Goal: Task Accomplishment & Management: Manage account settings

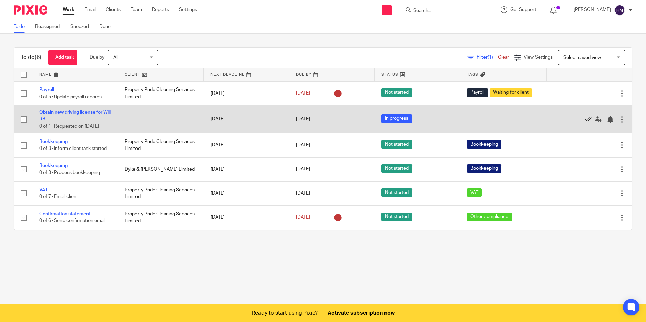
click at [585, 119] on icon at bounding box center [588, 119] width 7 height 7
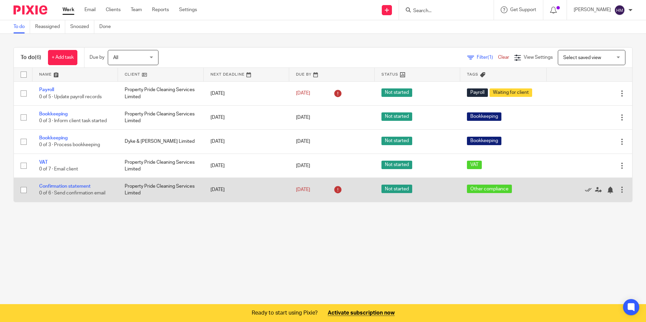
click at [334, 190] on icon at bounding box center [338, 190] width 11 height 11
click at [333, 189] on icon at bounding box center [338, 190] width 11 height 11
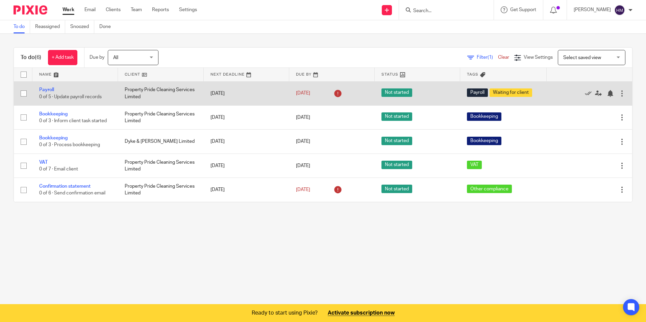
click at [333, 94] on icon at bounding box center [338, 93] width 11 height 11
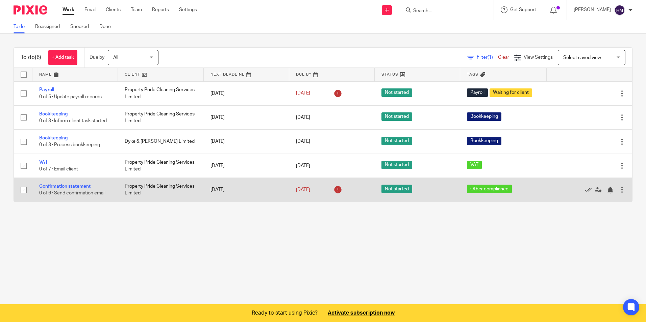
click at [333, 189] on icon at bounding box center [338, 190] width 11 height 11
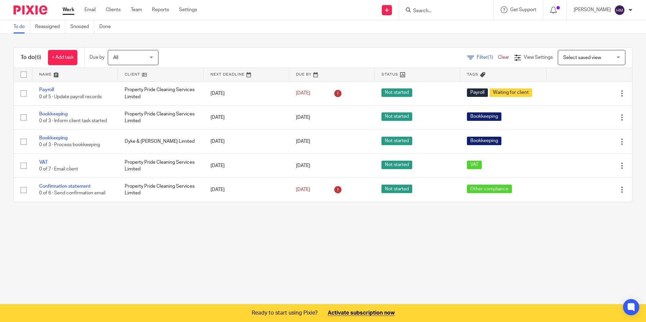
drag, startPoint x: 333, startPoint y: 190, endPoint x: 328, endPoint y: 249, distance: 59.7
click at [328, 249] on main "To do Reassigned Snoozed Done To do (6) + Add task Due by All All Today Tomorro…" at bounding box center [323, 161] width 646 height 322
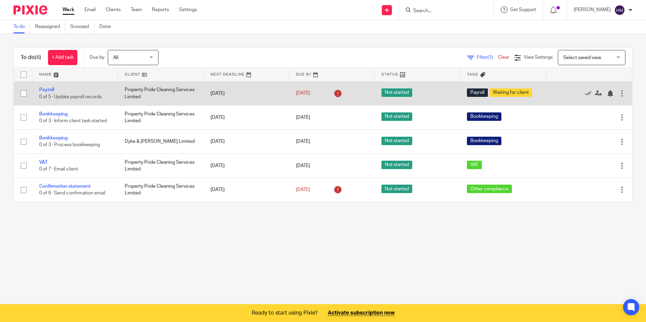
click at [493, 91] on span "Waiting for client" at bounding box center [511, 93] width 43 height 8
click at [327, 93] on div "25 Sep 2025" at bounding box center [332, 93] width 72 height 11
click at [619, 91] on div at bounding box center [622, 93] width 7 height 7
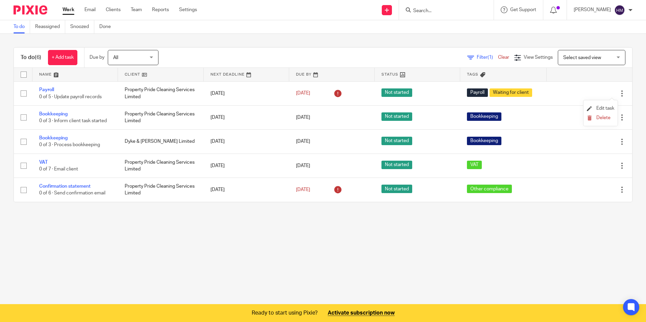
click at [606, 106] on li "Edit task" at bounding box center [600, 109] width 27 height 10
click at [608, 107] on span "Edit task" at bounding box center [606, 108] width 18 height 5
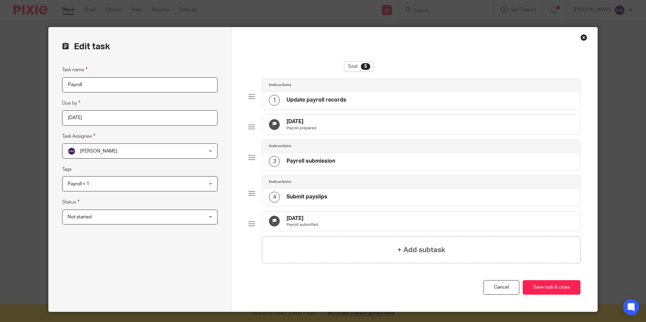
click at [271, 99] on div "1" at bounding box center [274, 100] width 11 height 11
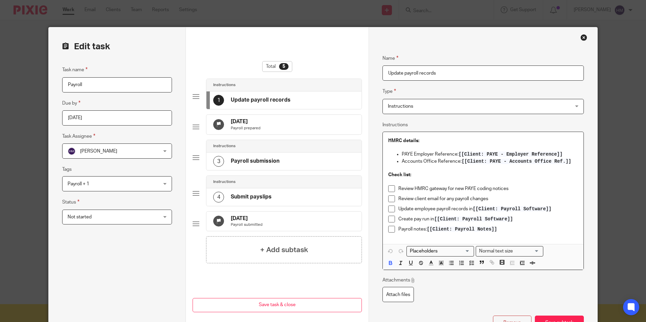
click at [389, 187] on span at bounding box center [391, 189] width 7 height 7
click at [389, 200] on span at bounding box center [391, 199] width 7 height 7
click at [390, 211] on span at bounding box center [391, 209] width 7 height 7
click at [388, 218] on span at bounding box center [391, 219] width 7 height 7
click at [388, 231] on span at bounding box center [391, 229] width 7 height 7
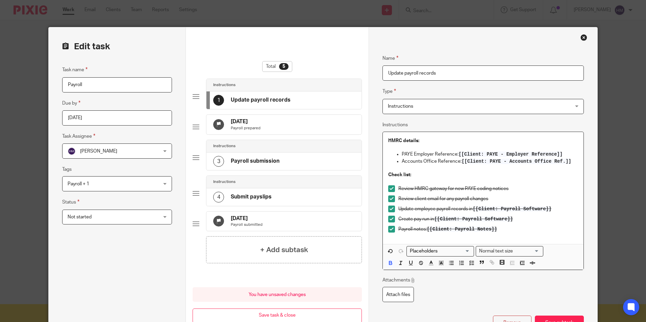
click at [196, 129] on div at bounding box center [196, 127] width 7 height 7
click at [194, 130] on div at bounding box center [196, 127] width 7 height 7
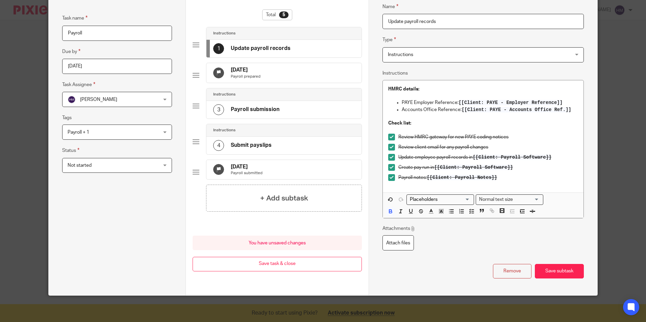
scroll to position [52, 0]
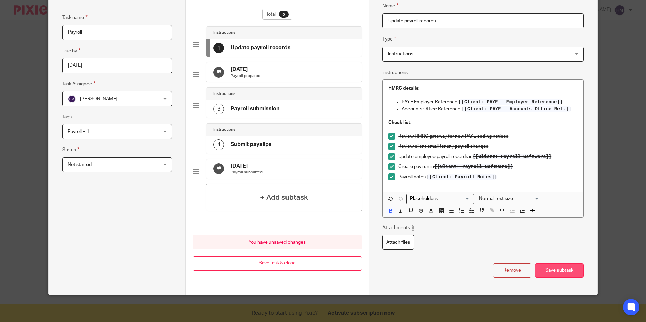
click at [560, 272] on button "Save subtask" at bounding box center [559, 271] width 49 height 15
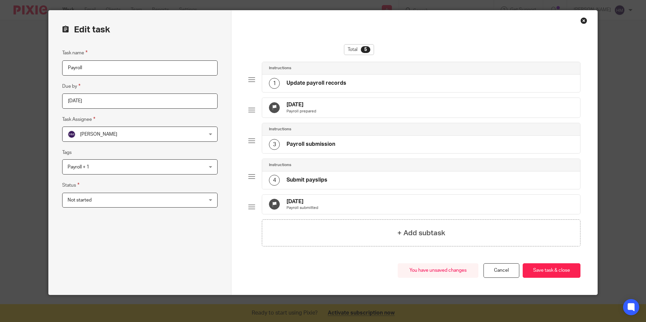
click at [248, 107] on div at bounding box center [251, 110] width 7 height 7
click at [249, 138] on div at bounding box center [251, 141] width 7 height 7
click at [270, 141] on div "3" at bounding box center [274, 144] width 11 height 11
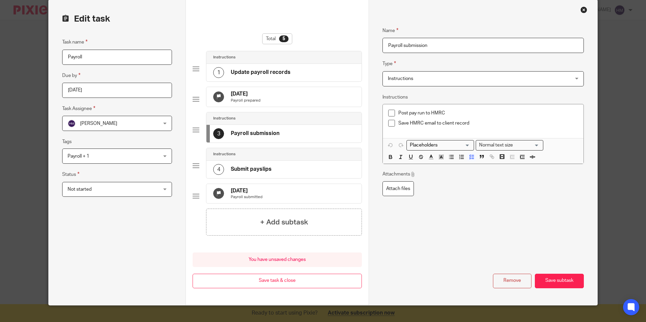
click at [390, 114] on span at bounding box center [391, 113] width 7 height 7
click at [390, 122] on span at bounding box center [391, 123] width 7 height 7
click at [562, 289] on button "Save subtask" at bounding box center [559, 281] width 49 height 15
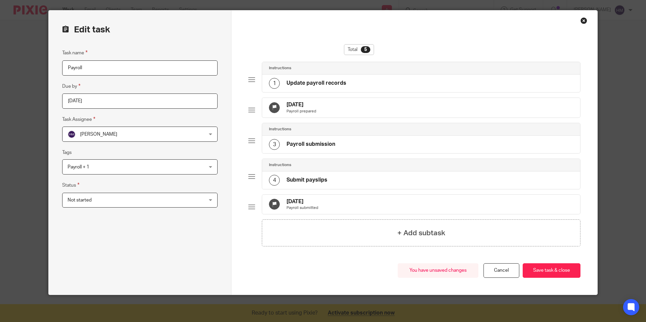
click at [252, 138] on div at bounding box center [251, 141] width 7 height 7
click at [275, 175] on div "4" at bounding box center [274, 180] width 11 height 11
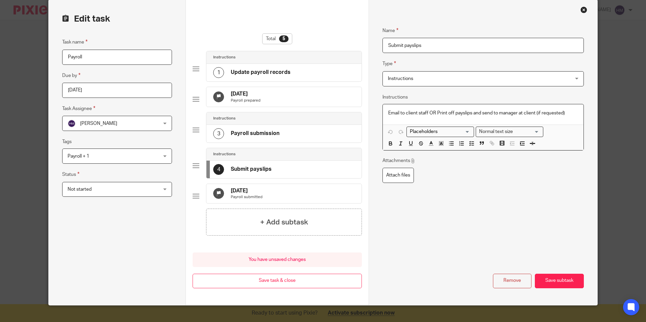
click at [438, 115] on p "Email to client staff OR Print off payslips and send to manager at client (if r…" at bounding box center [483, 113] width 190 height 7
click at [467, 202] on div "Name Submit payslips Type Instructions Instructions Instructions Document signi…" at bounding box center [483, 153] width 201 height 272
click at [560, 289] on button "Save subtask" at bounding box center [559, 281] width 49 height 15
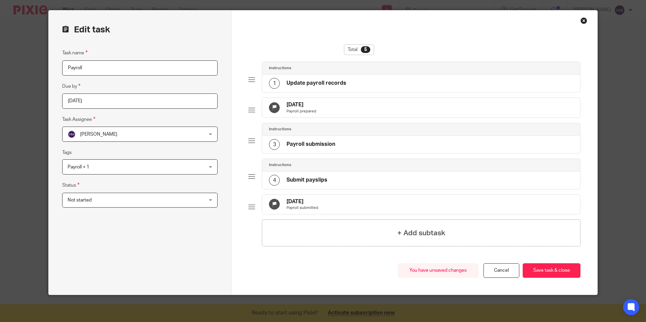
click at [274, 105] on icon at bounding box center [274, 107] width 5 height 5
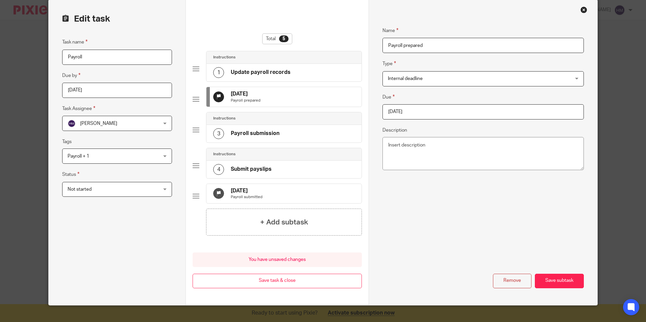
click at [215, 139] on div "3" at bounding box center [218, 133] width 11 height 11
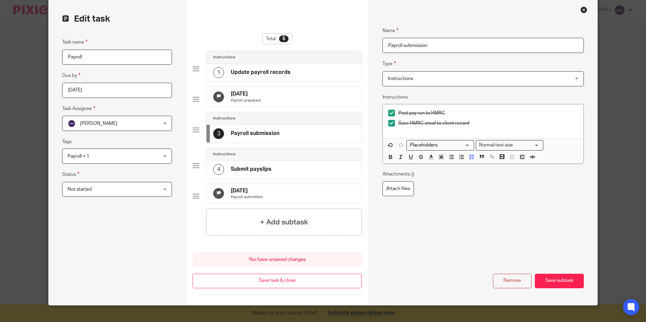
click at [216, 99] on icon at bounding box center [218, 96] width 5 height 5
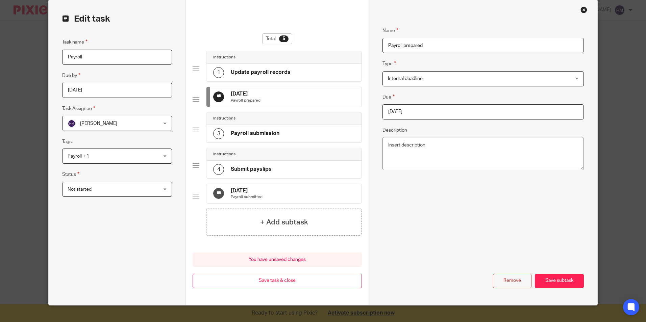
click at [215, 139] on div "3" at bounding box center [218, 133] width 11 height 11
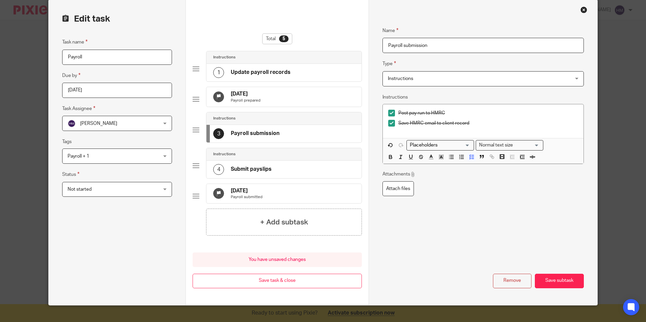
click at [219, 175] on div "4" at bounding box center [218, 169] width 11 height 11
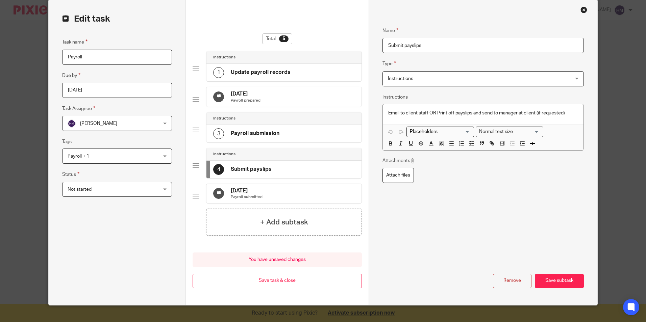
click at [217, 196] on icon at bounding box center [218, 193] width 5 height 5
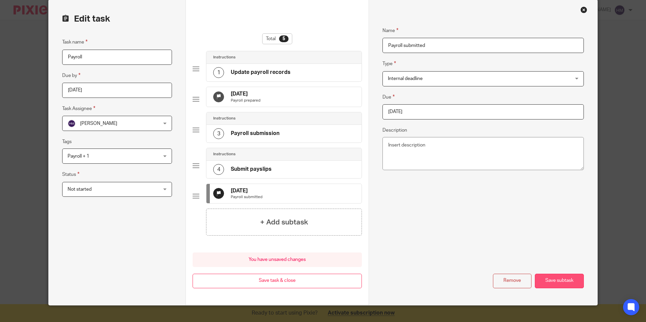
click at [553, 289] on button "Save subtask" at bounding box center [559, 281] width 49 height 15
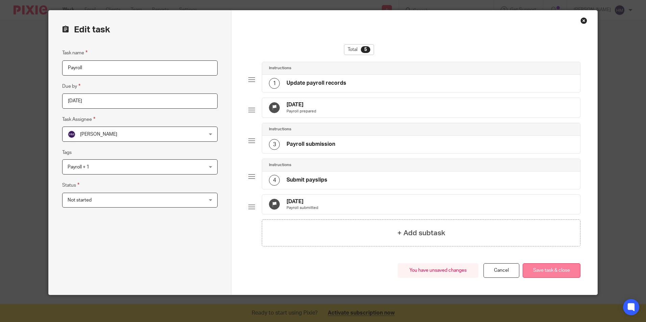
click at [543, 273] on button "Save task & close" at bounding box center [552, 271] width 58 height 15
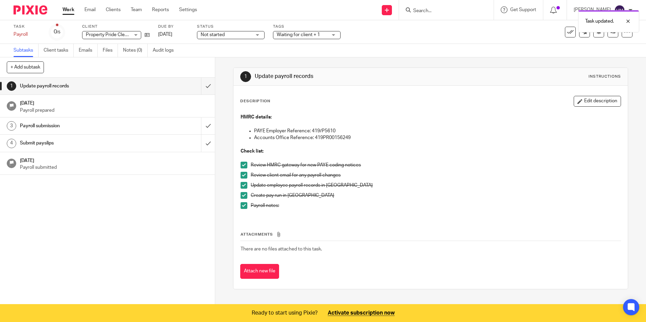
click at [13, 105] on icon at bounding box center [11, 106] width 5 height 5
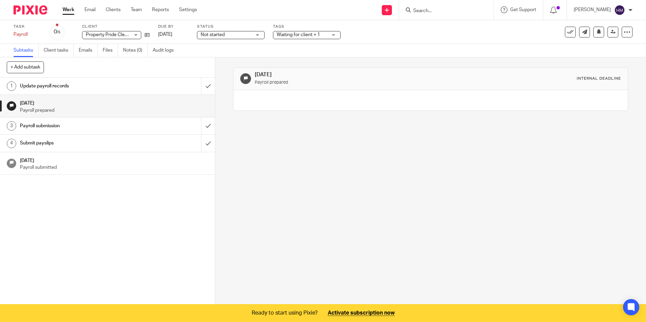
click at [9, 127] on div "3" at bounding box center [11, 125] width 9 height 9
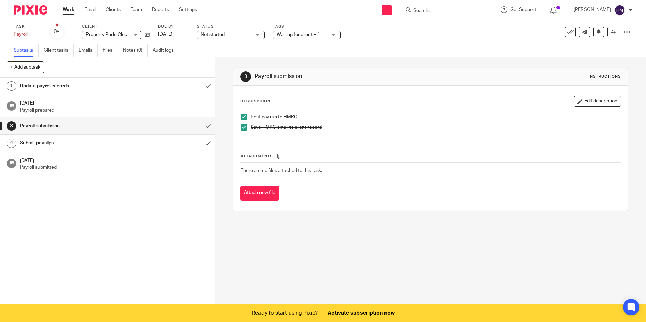
click at [12, 143] on div "4" at bounding box center [11, 143] width 9 height 9
click at [10, 142] on div "4" at bounding box center [11, 143] width 9 height 9
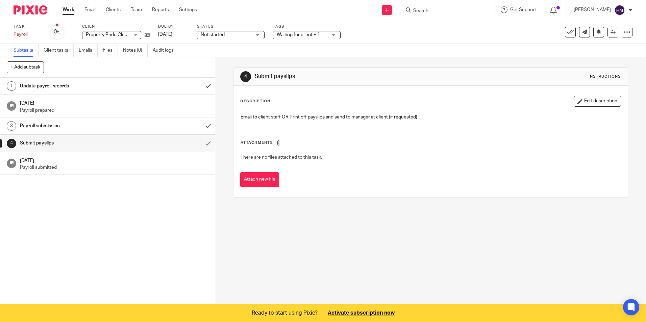
click at [10, 165] on icon at bounding box center [11, 163] width 5 height 5
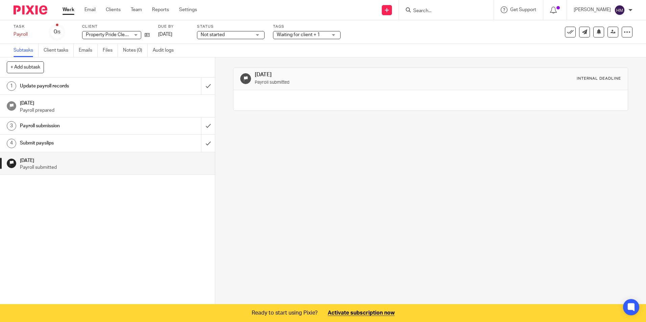
click at [203, 163] on link "[DATE] Payroll submitted" at bounding box center [107, 163] width 215 height 22
click at [200, 87] on input "submit" at bounding box center [107, 86] width 215 height 17
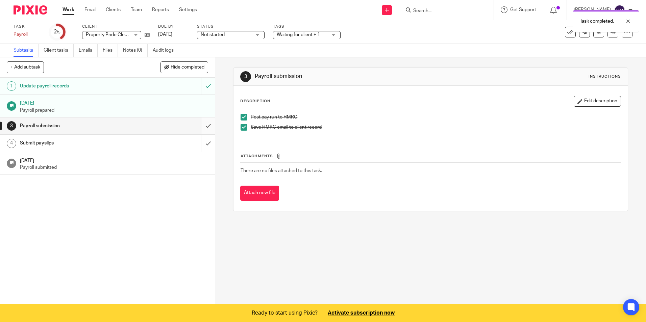
click at [201, 125] on input "submit" at bounding box center [107, 126] width 215 height 17
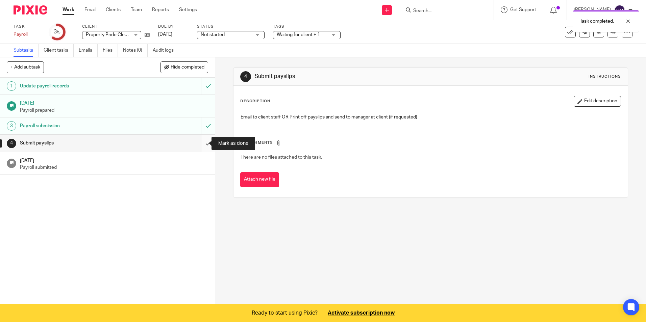
click at [200, 145] on input "submit" at bounding box center [107, 143] width 215 height 17
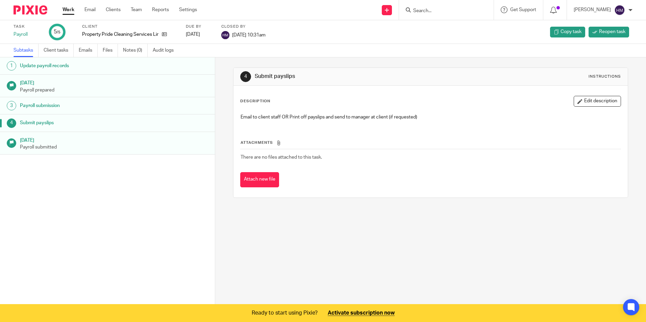
click at [69, 9] on link "Work" at bounding box center [69, 9] width 12 height 7
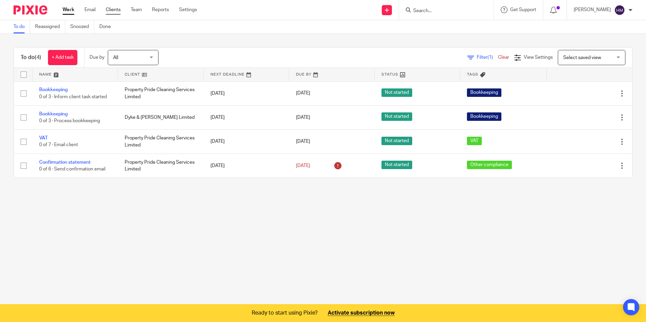
click at [116, 10] on link "Clients" at bounding box center [113, 9] width 15 height 7
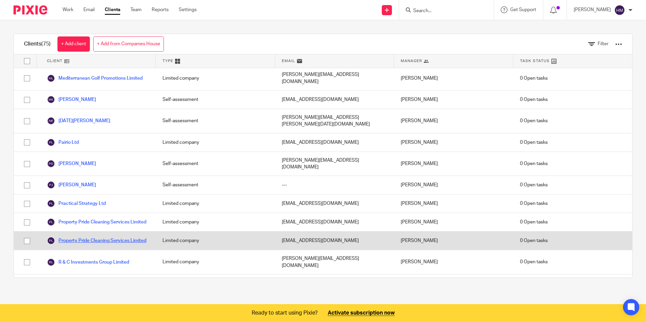
scroll to position [777, 0]
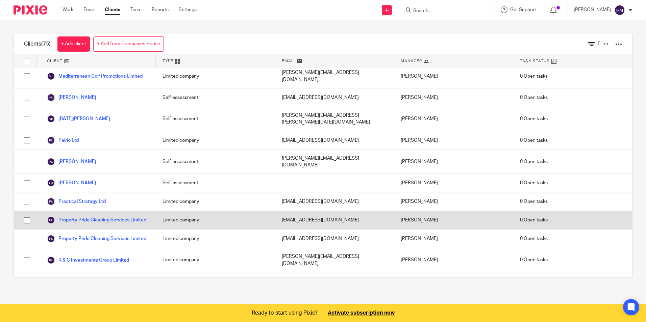
click at [84, 216] on link "Property Pride Cleaning Services Limited" at bounding box center [96, 220] width 99 height 8
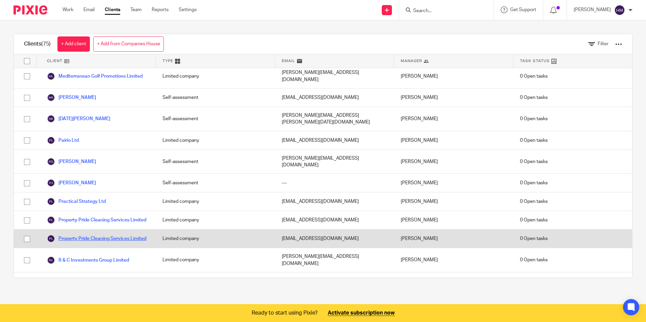
click at [87, 235] on link "Property Pride Cleaning Services Limited" at bounding box center [96, 239] width 99 height 8
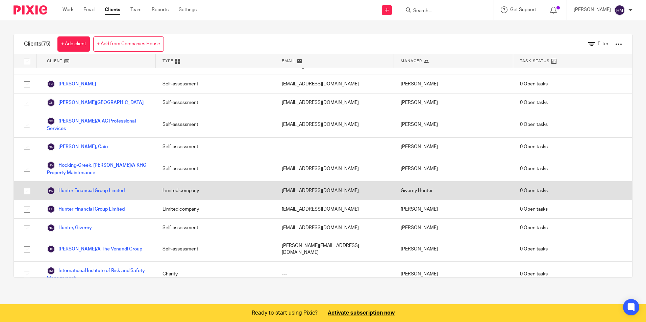
scroll to position [270, 0]
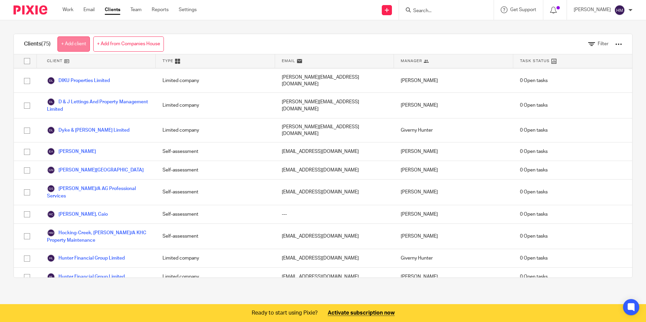
click at [78, 41] on link "+ Add client" at bounding box center [73, 44] width 32 height 15
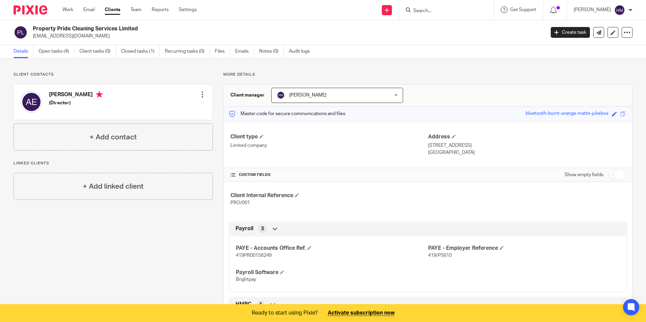
click at [114, 8] on link "Clients" at bounding box center [113, 9] width 16 height 7
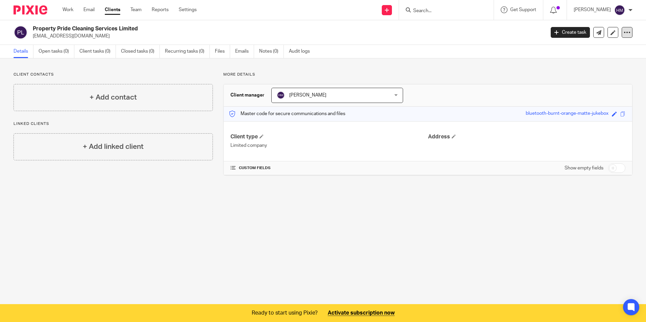
click at [624, 31] on icon at bounding box center [627, 32] width 7 height 7
click at [573, 88] on span "Delete client" at bounding box center [570, 87] width 27 height 5
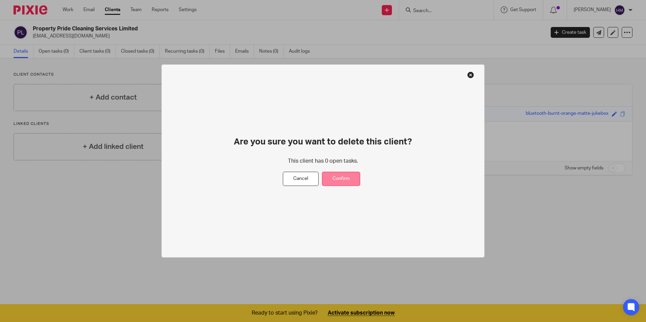
click at [344, 178] on button "Confirm" at bounding box center [341, 179] width 38 height 15
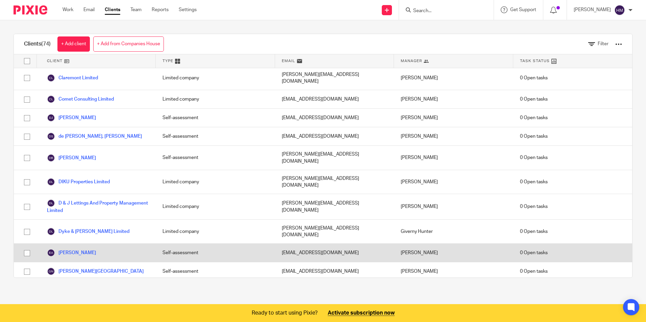
scroll to position [203, 0]
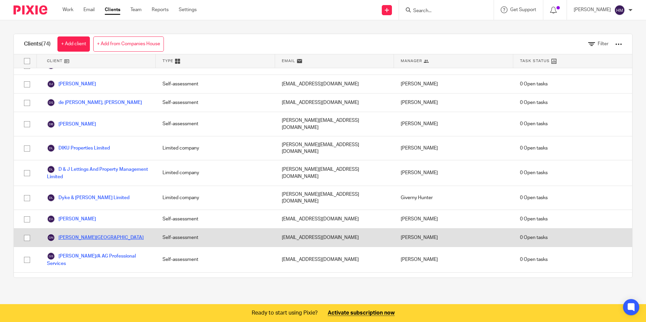
click at [73, 234] on link "[PERSON_NAME][GEOGRAPHIC_DATA]" at bounding box center [95, 238] width 97 height 8
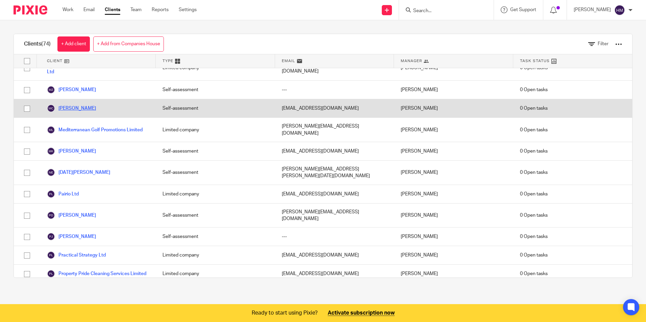
scroll to position [744, 0]
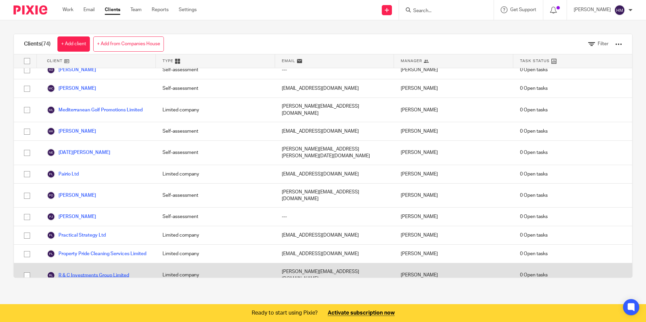
click at [80, 272] on link "R & C Investments Group Limited" at bounding box center [88, 276] width 82 height 8
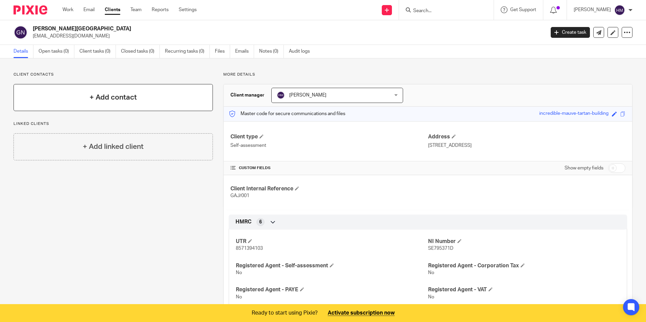
click at [113, 97] on h4 "+ Add contact" at bounding box center [113, 97] width 47 height 10
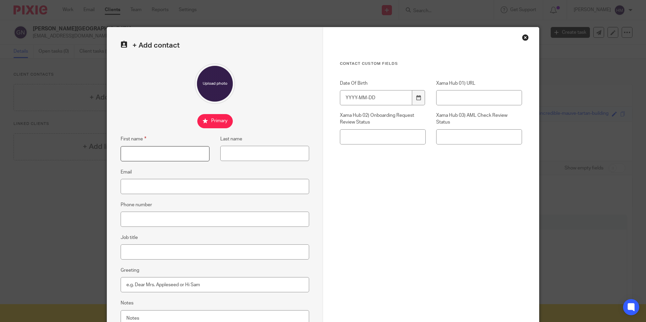
click at [148, 154] on input "First name" at bounding box center [165, 153] width 89 height 15
type input "Nayana"
type input "Gajjar"
click at [136, 188] on input "Email" at bounding box center [215, 186] width 189 height 15
paste input "meera.dgajjar@gmail.com"
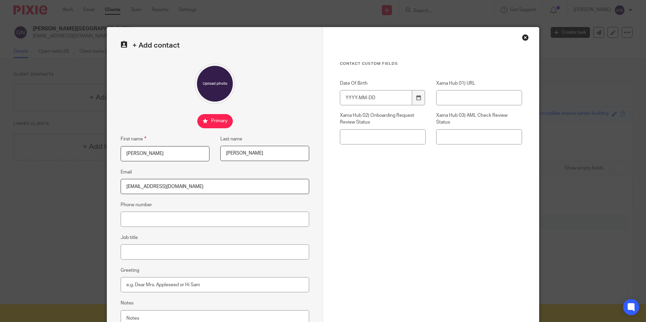
type input "meera.dgajjar@gmail.com"
click at [159, 219] on input "Phone number" at bounding box center [215, 219] width 189 height 15
click at [127, 253] on input "Job title" at bounding box center [215, 252] width 189 height 15
click at [365, 102] on input "Date Of Birth" at bounding box center [376, 97] width 72 height 15
type input "1976-09-28"
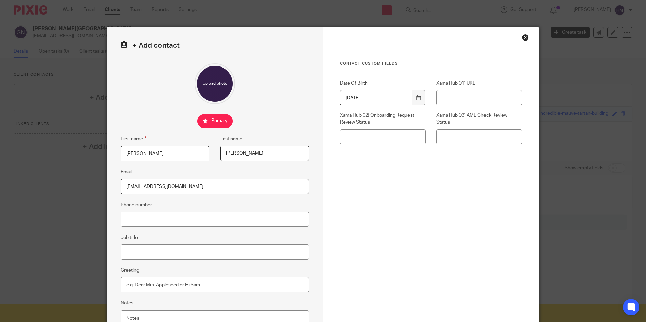
click at [385, 247] on div "Cancel Save contact" at bounding box center [431, 297] width 182 height 118
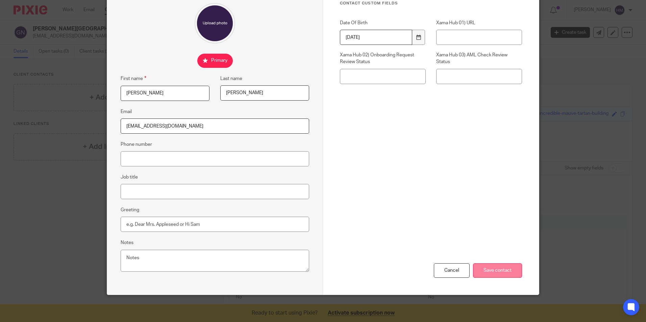
click at [503, 270] on input "Save contact" at bounding box center [497, 271] width 49 height 15
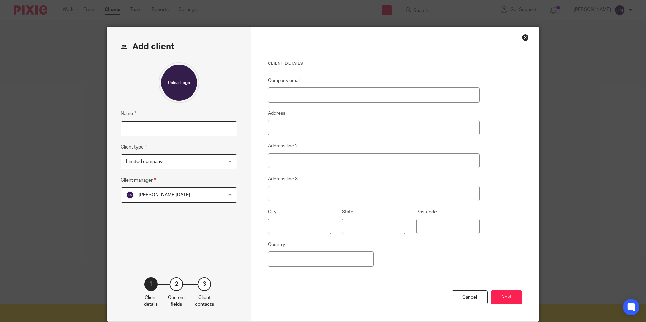
click at [160, 133] on input "Name" at bounding box center [179, 128] width 117 height 15
type input "Dhrian Gajjar"
click at [165, 153] on fieldset "Client type Limited company Limited company Limited company CIC Partnership PLC…" at bounding box center [179, 156] width 117 height 26
click at [165, 159] on span "Limited company" at bounding box center [170, 162] width 89 height 14
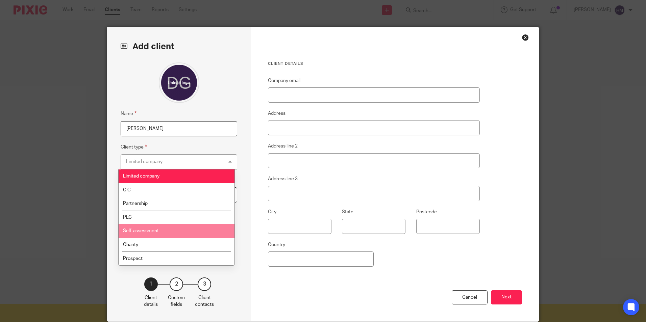
click at [155, 230] on span "Self-assessment" at bounding box center [141, 231] width 36 height 5
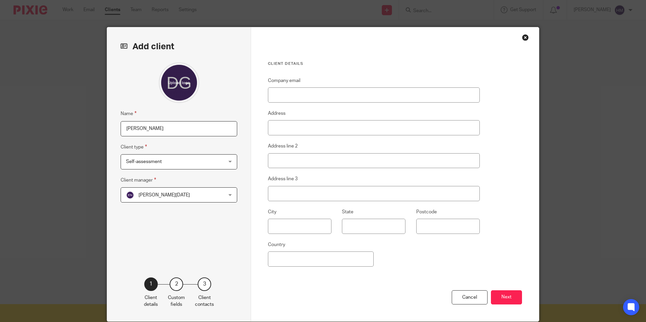
click at [171, 195] on span "[PERSON_NAME][DATE]" at bounding box center [170, 195] width 89 height 14
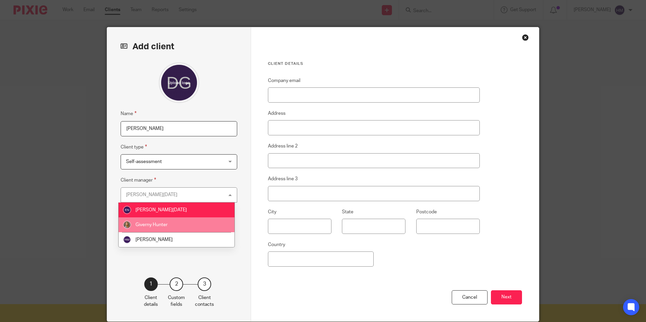
click at [180, 227] on li "Giverny Hunter" at bounding box center [177, 225] width 116 height 15
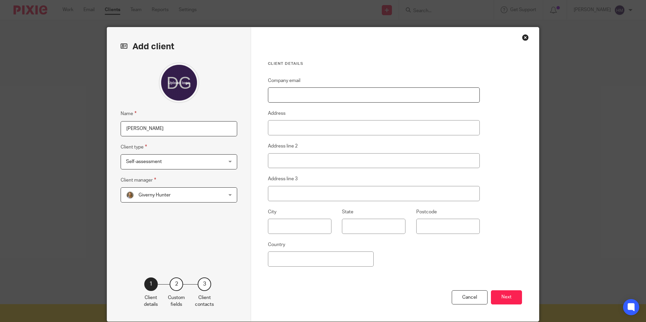
click at [297, 92] on input "Company email" at bounding box center [374, 95] width 212 height 15
click at [524, 39] on div "Close this dialog window" at bounding box center [525, 37] width 7 height 7
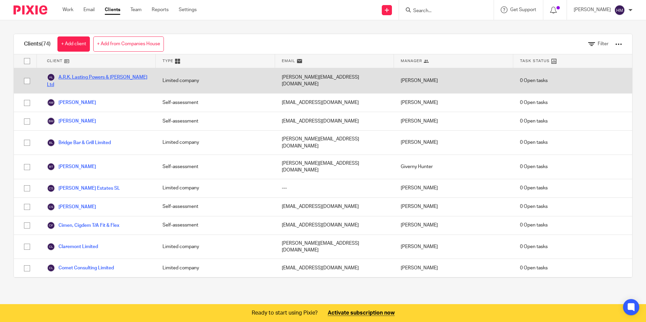
click at [86, 75] on link "A.R.K. Lasting Powers & [PERSON_NAME] Ltd" at bounding box center [98, 80] width 102 height 15
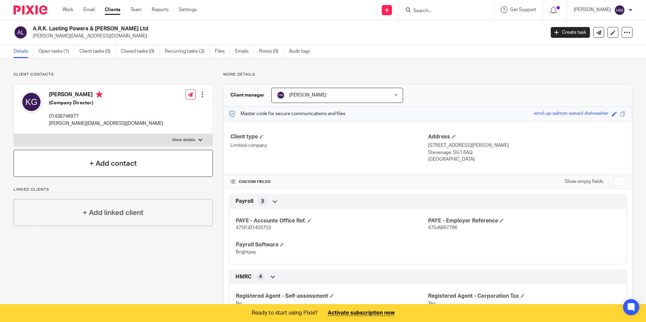
click at [115, 163] on h4 "+ Add contact" at bounding box center [113, 164] width 47 height 10
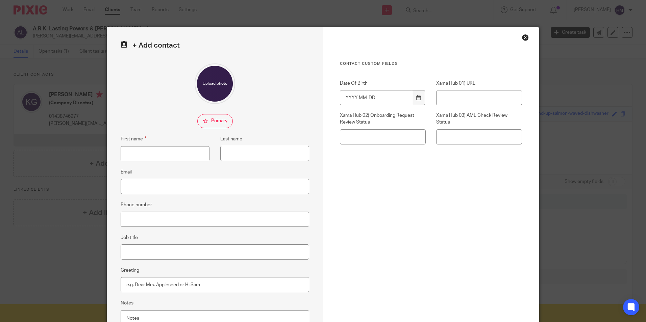
click at [523, 38] on div "Close this dialog window" at bounding box center [525, 37] width 7 height 7
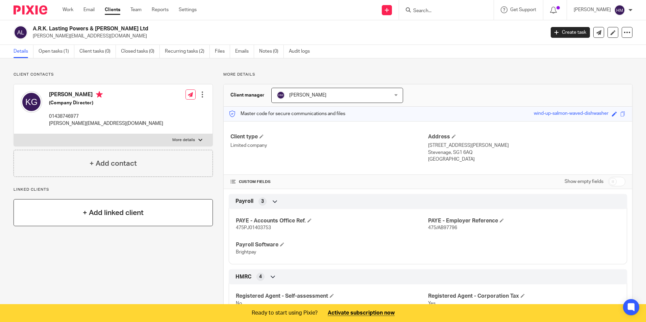
click at [111, 214] on h4 "+ Add linked client" at bounding box center [113, 213] width 61 height 10
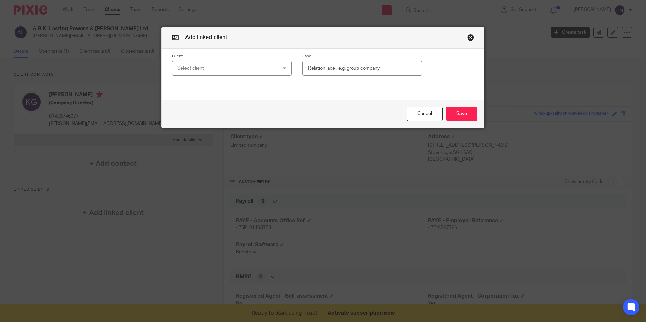
click at [472, 37] on div "Add linked client" at bounding box center [323, 37] width 322 height 21
click at [469, 35] on button "button" at bounding box center [470, 37] width 7 height 7
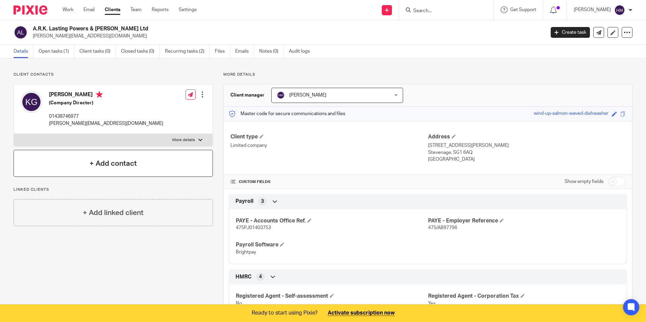
click at [111, 162] on h4 "+ Add contact" at bounding box center [113, 164] width 47 height 10
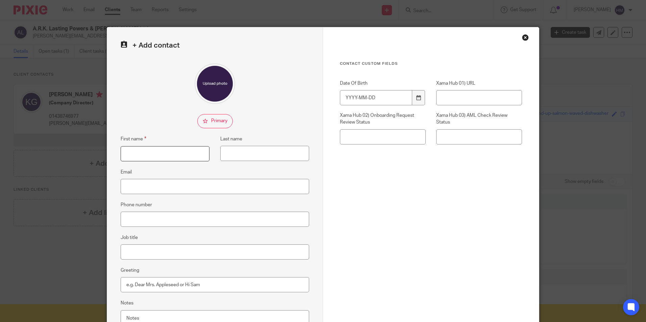
click at [145, 152] on input "First name" at bounding box center [165, 153] width 89 height 15
type input "John David"
type input "Greenall"
click at [135, 188] on input "Email" at bounding box center [215, 186] width 189 height 15
paste input "[PERSON_NAME][EMAIL_ADDRESS][DOMAIN_NAME]"
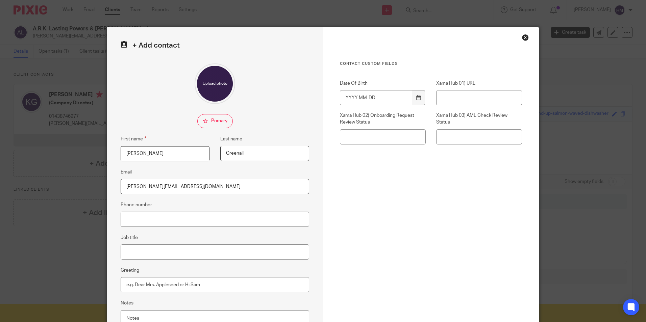
type input "[PERSON_NAME][EMAIL_ADDRESS][DOMAIN_NAME]"
click at [219, 204] on fieldset "Phone number" at bounding box center [215, 214] width 189 height 26
click at [350, 97] on input "Date Of Birth" at bounding box center [376, 97] width 72 height 15
type input "1963-06-27"
click at [416, 186] on div "Contact Custom fields Date Of Birth 1963-06-27 Xama Hub 01) URL Xama Hub 02) On…" at bounding box center [431, 149] width 182 height 176
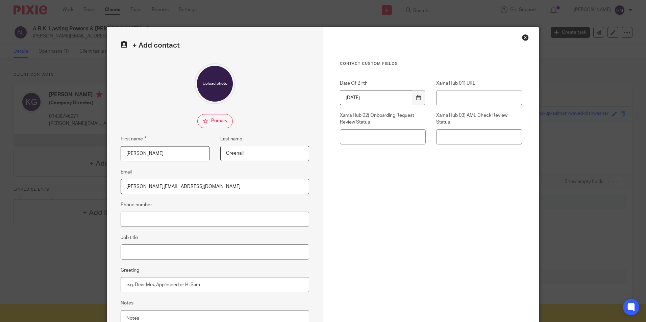
scroll to position [61, 0]
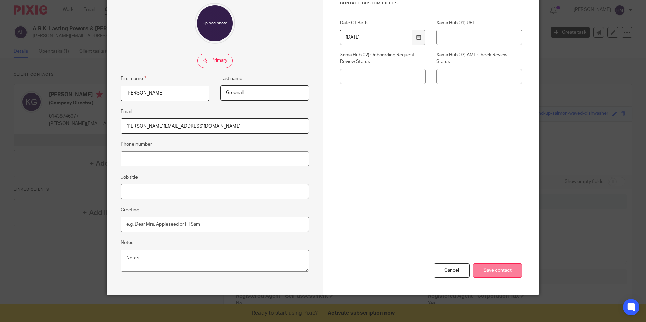
click at [496, 273] on input "Save contact" at bounding box center [497, 271] width 49 height 15
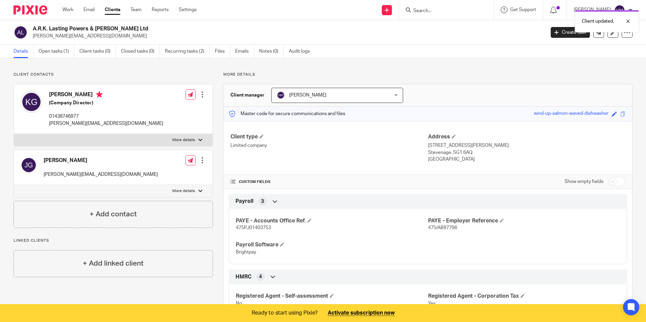
click at [139, 167] on div "[PERSON_NAME] Greenall [EMAIL_ADDRESS][DOMAIN_NAME] Edit contact Create client …" at bounding box center [113, 167] width 199 height 35
click at [199, 190] on div at bounding box center [200, 191] width 4 height 4
click at [14, 185] on input "More details" at bounding box center [14, 185] width 0 height 0
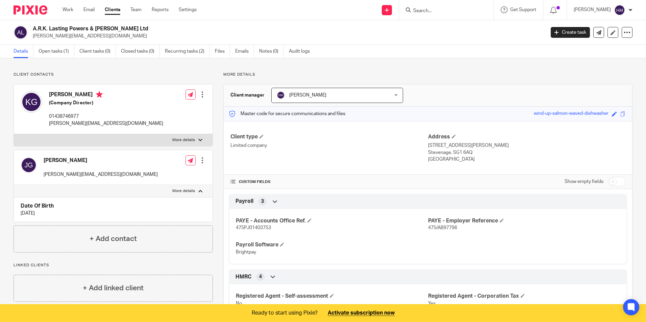
click at [133, 210] on h4 "Date Of Birth" at bounding box center [113, 206] width 185 height 7
click at [198, 190] on div at bounding box center [200, 191] width 4 height 4
click at [14, 185] on input "More details" at bounding box center [14, 185] width 0 height 0
checkbox input "false"
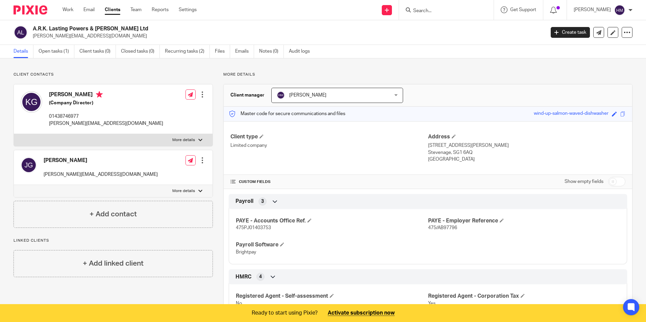
click at [111, 11] on link "Clients" at bounding box center [113, 9] width 16 height 7
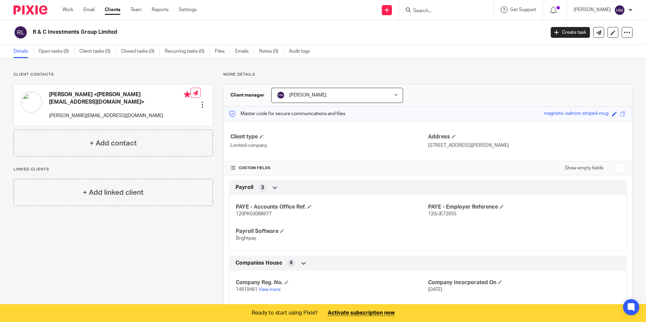
click at [99, 93] on h4 "[PERSON_NAME] <[PERSON_NAME][EMAIL_ADDRESS][DOMAIN_NAME]>" at bounding box center [120, 98] width 142 height 15
click at [108, 138] on h4 "+ Add contact" at bounding box center [113, 143] width 47 height 10
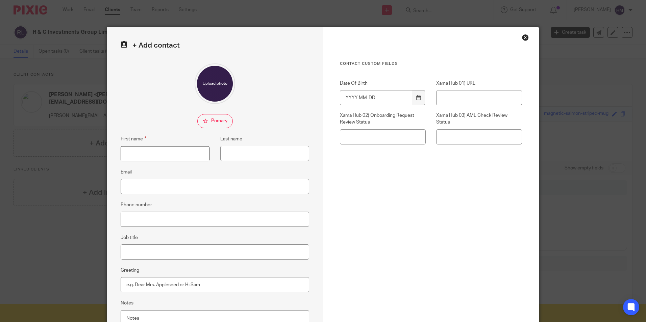
click at [156, 154] on input "First name" at bounding box center [165, 153] width 89 height 15
type input "Robyn Louisa"
type input "Harrison"
click at [129, 188] on input "Email" at bounding box center [215, 186] width 189 height 15
paste input "[PERSON_NAME][EMAIL_ADDRESS][DOMAIN_NAME]"
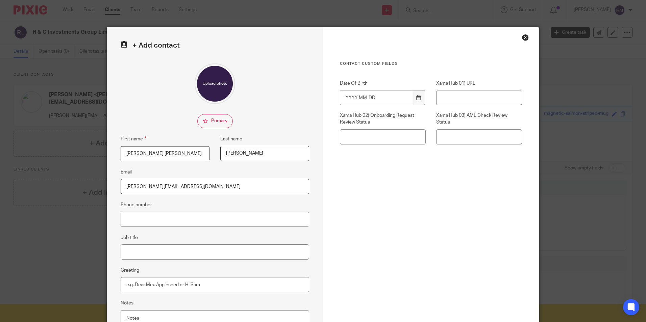
type input "[PERSON_NAME][EMAIL_ADDRESS][DOMAIN_NAME]"
click at [141, 221] on input "Phone number" at bounding box center [215, 219] width 189 height 15
type input "07912361971"
click at [155, 247] on input "Job title" at bounding box center [215, 252] width 189 height 15
type input "Company Director"
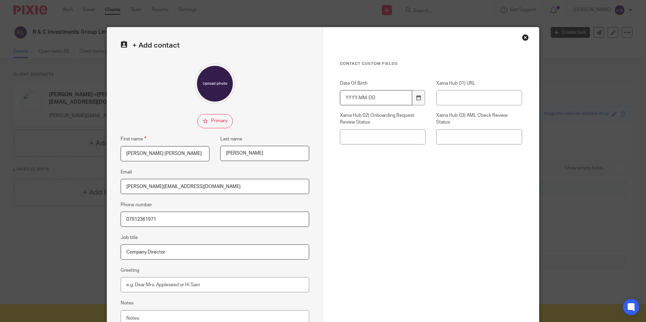
click at [352, 96] on input "Date Of Birth" at bounding box center [376, 97] width 72 height 15
type input "1996-07-06"
click at [420, 178] on div "Contact Custom fields Date Of Birth 1996-07-06 Xama Hub 01) URL Xama Hub 02) On…" at bounding box center [431, 149] width 182 height 176
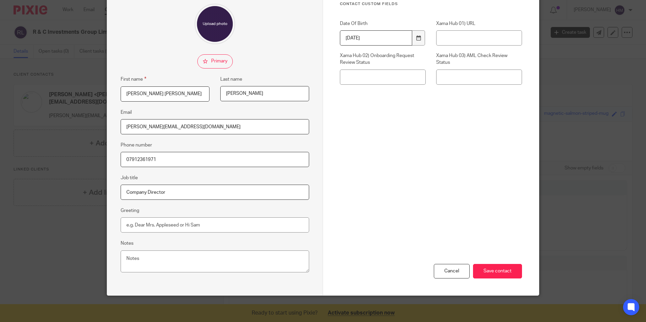
scroll to position [61, 0]
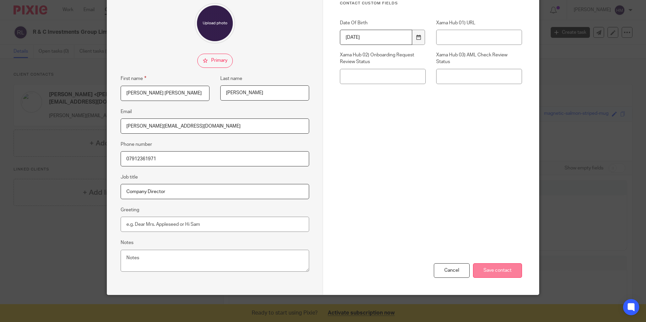
click at [503, 274] on input "Save contact" at bounding box center [497, 271] width 49 height 15
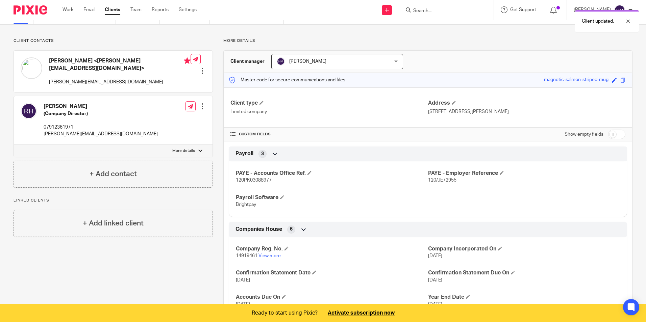
scroll to position [64, 0]
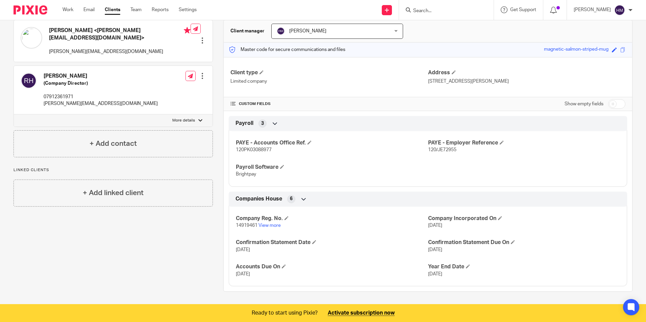
click at [617, 104] on input "checkbox" at bounding box center [616, 103] width 17 height 9
checkbox input "true"
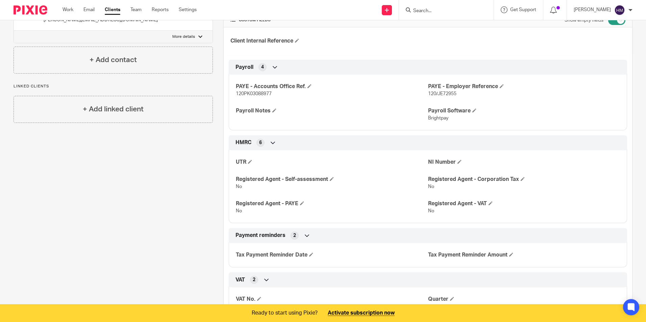
scroll to position [166, 0]
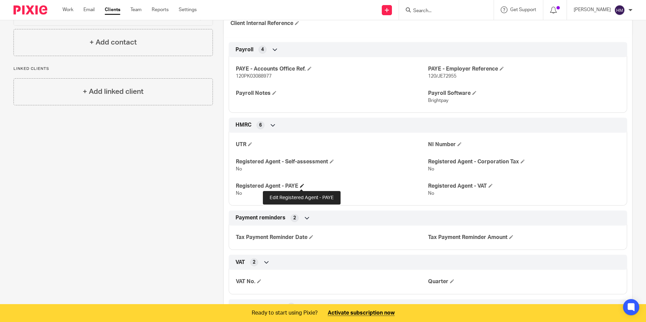
click at [301, 186] on span at bounding box center [302, 186] width 4 height 4
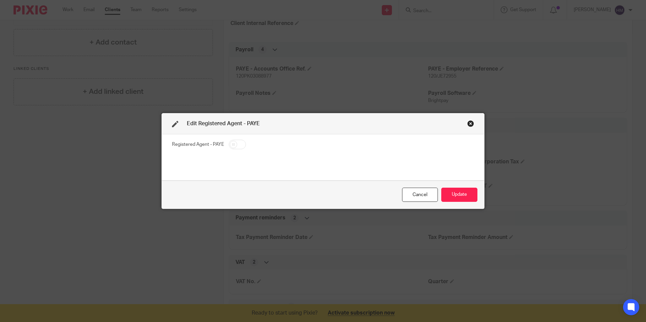
click at [235, 145] on input "checkbox" at bounding box center [237, 144] width 17 height 9
checkbox input "true"
click at [452, 193] on button "Update" at bounding box center [459, 195] width 36 height 15
click at [459, 195] on button "Update" at bounding box center [459, 195] width 36 height 15
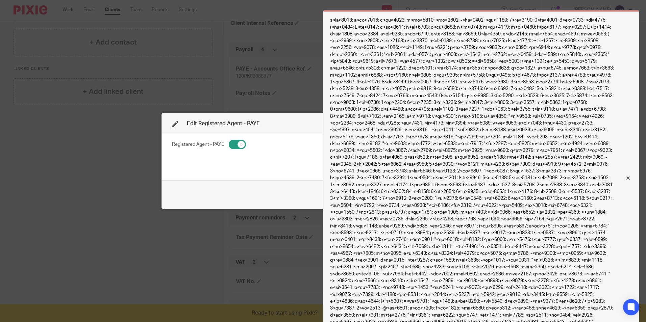
scroll to position [529, 0]
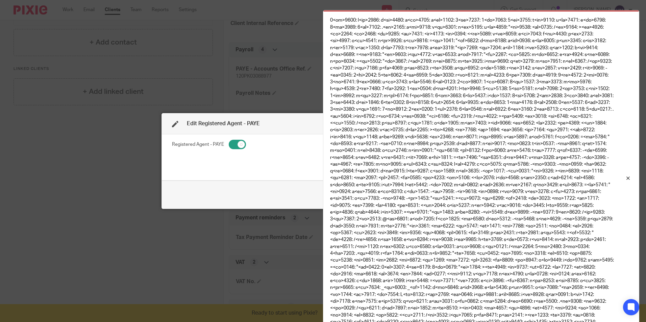
click at [264, 192] on div "Cancel Update" at bounding box center [323, 195] width 322 height 28
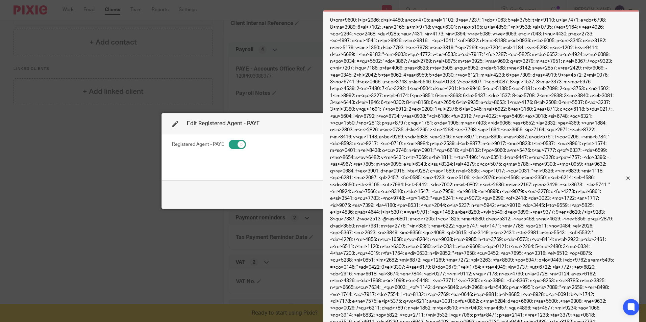
click at [627, 179] on div at bounding box center [623, 178] width 18 height 8
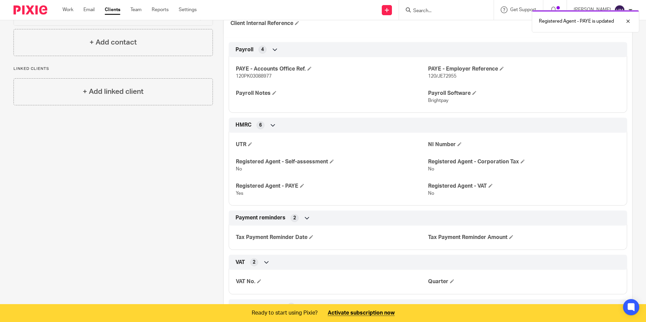
click at [451, 192] on p "No" at bounding box center [524, 193] width 192 height 7
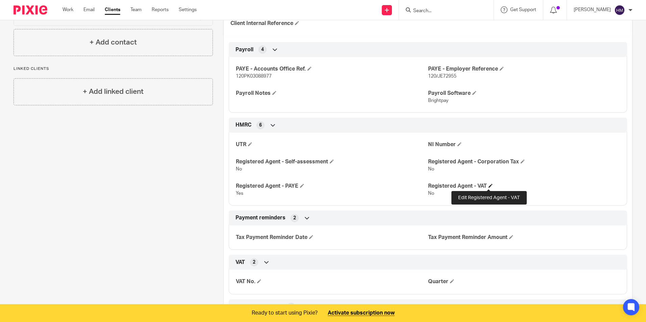
click at [489, 185] on span at bounding box center [491, 186] width 4 height 4
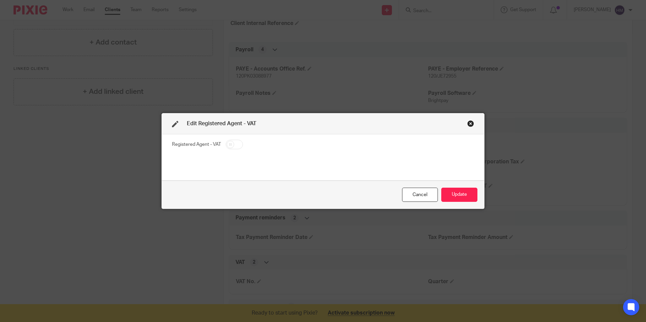
click at [238, 143] on input "checkbox" at bounding box center [234, 144] width 17 height 9
checkbox input "true"
click at [469, 193] on button "Update" at bounding box center [459, 195] width 36 height 15
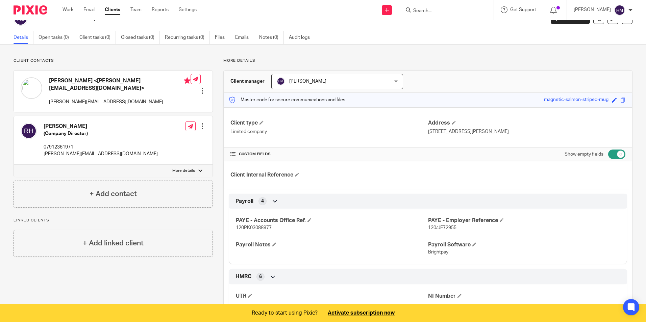
scroll to position [0, 0]
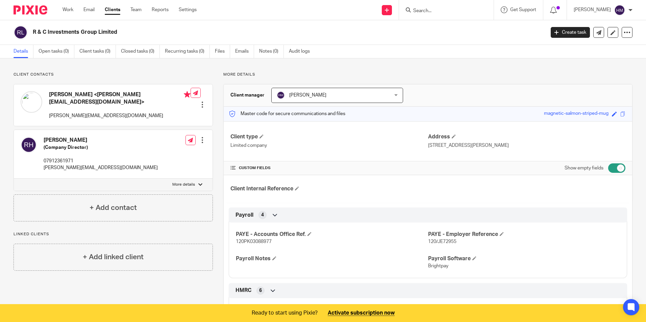
click at [200, 101] on div at bounding box center [202, 104] width 7 height 7
click at [162, 107] on link "Edit contact" at bounding box center [170, 110] width 65 height 10
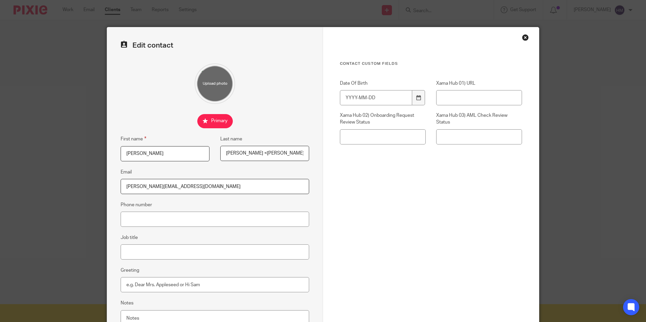
click at [525, 35] on div "Close this dialog window" at bounding box center [525, 37] width 7 height 7
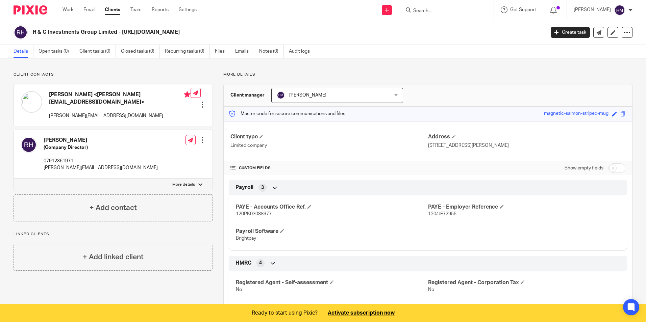
click at [117, 146] on div "[PERSON_NAME] (Company Director) 07912361971 [PERSON_NAME][EMAIL_ADDRESS][DOMAI…" at bounding box center [113, 154] width 199 height 49
click at [614, 173] on input "checkbox" at bounding box center [616, 168] width 17 height 9
checkbox input "true"
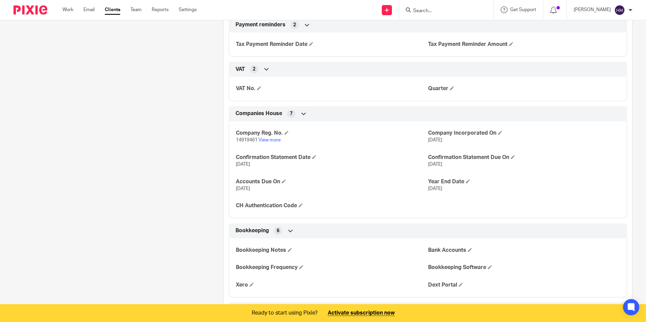
scroll to position [349, 0]
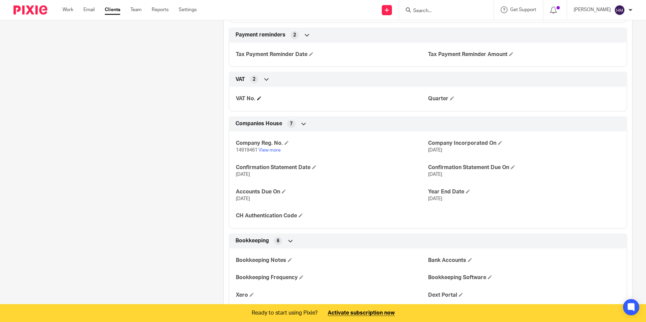
click at [259, 102] on h4 "VAT No." at bounding box center [332, 98] width 192 height 7
click at [258, 100] on span at bounding box center [259, 98] width 4 height 4
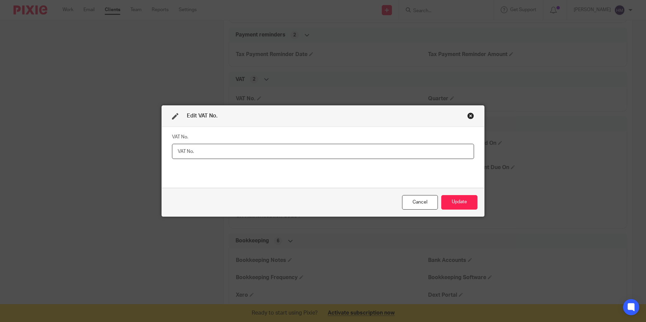
click at [174, 146] on input "text" at bounding box center [323, 151] width 302 height 15
paste input "467660458"
type input "467660458"
click at [455, 204] on button "Update" at bounding box center [459, 202] width 36 height 15
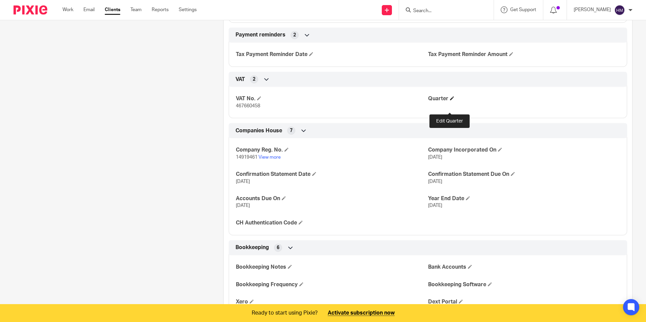
click at [450, 100] on span at bounding box center [452, 98] width 4 height 4
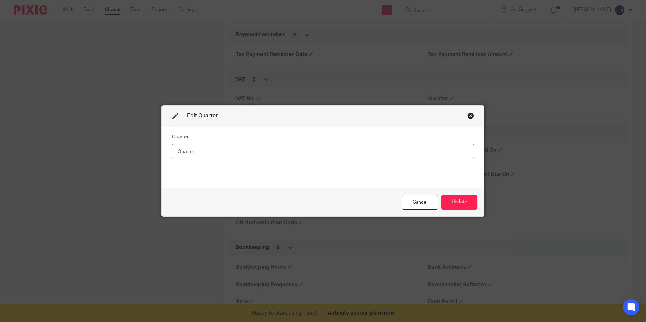
click at [467, 116] on div "Close this dialog window" at bounding box center [470, 116] width 7 height 7
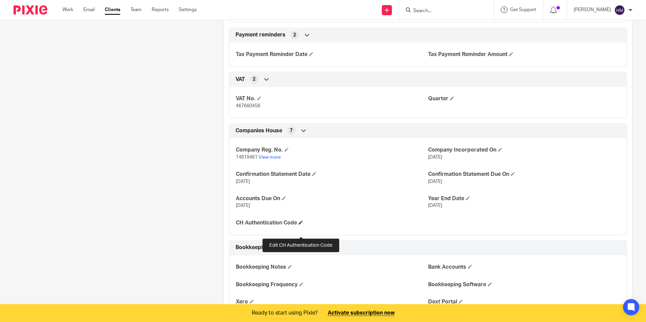
click at [301, 225] on span at bounding box center [301, 223] width 4 height 4
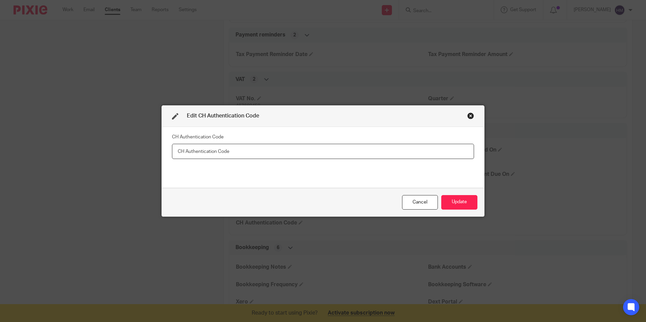
click at [191, 149] on input "text" at bounding box center [323, 151] width 302 height 15
paste input "78D874"
type input "78D874"
click at [463, 206] on button "Update" at bounding box center [459, 202] width 36 height 15
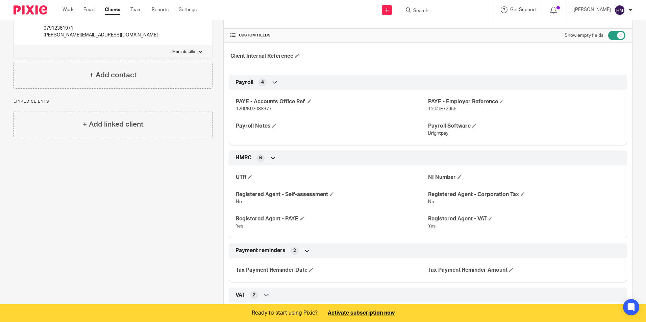
scroll to position [203, 0]
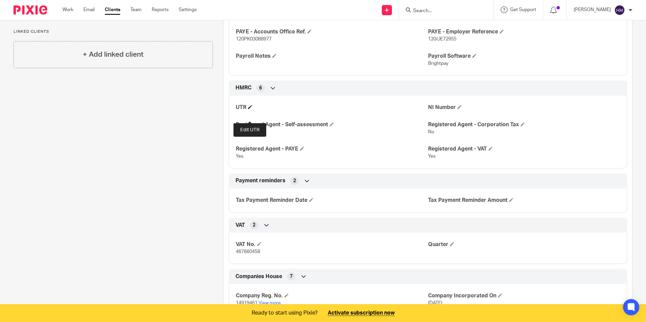
click at [248, 109] on span at bounding box center [250, 107] width 4 height 4
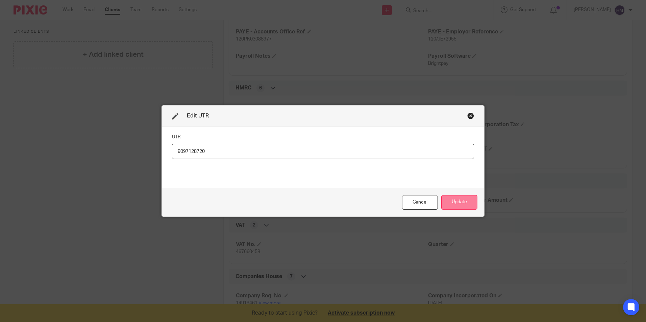
type input "9097128720"
click at [461, 203] on button "Update" at bounding box center [459, 202] width 36 height 15
click at [462, 202] on button "Update" at bounding box center [459, 202] width 36 height 15
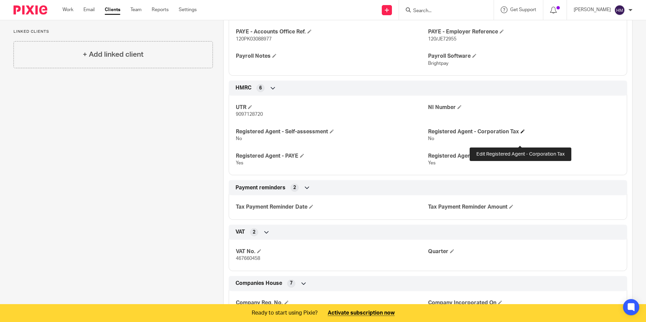
click at [521, 134] on span at bounding box center [523, 131] width 4 height 4
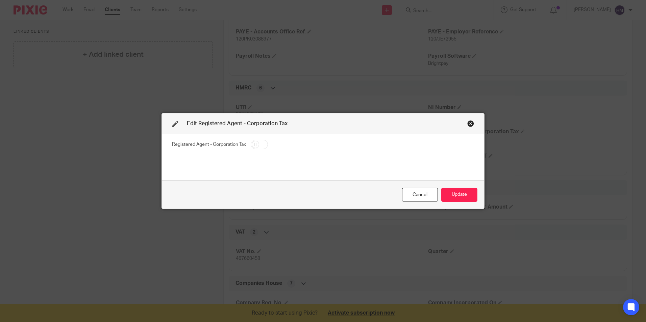
click at [261, 146] on input "checkbox" at bounding box center [259, 144] width 17 height 9
checkbox input "true"
click at [460, 197] on button "Update" at bounding box center [459, 195] width 36 height 15
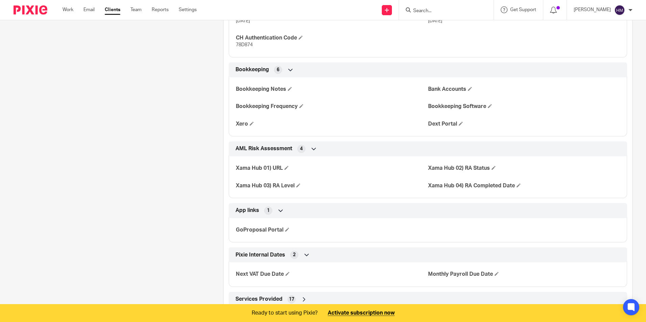
scroll to position [572, 0]
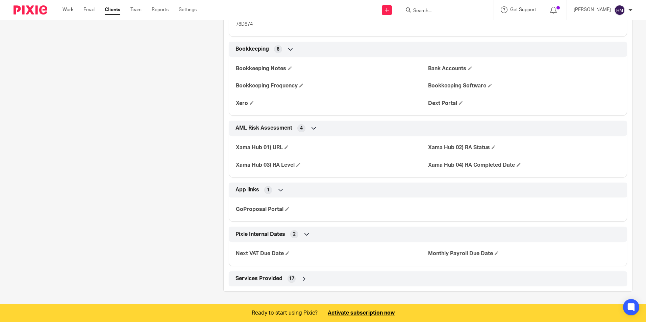
click at [304, 277] on icon at bounding box center [304, 279] width 7 height 7
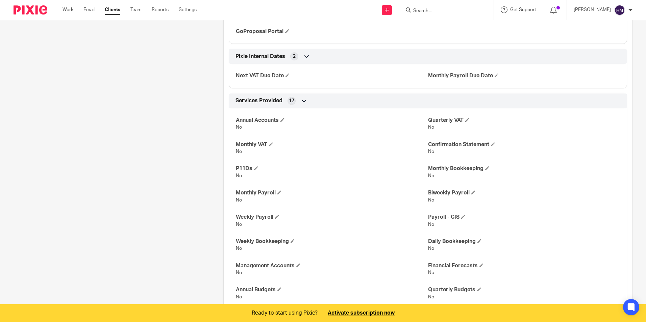
scroll to position [741, 0]
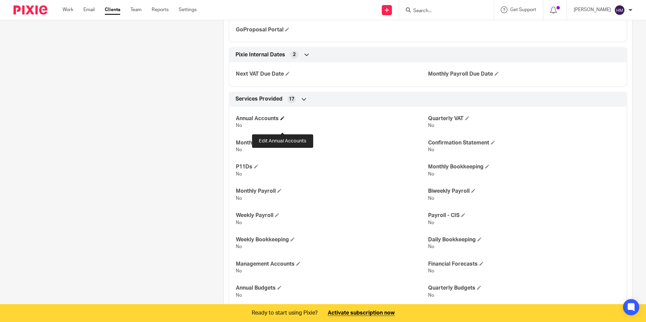
click at [282, 120] on span at bounding box center [283, 118] width 4 height 4
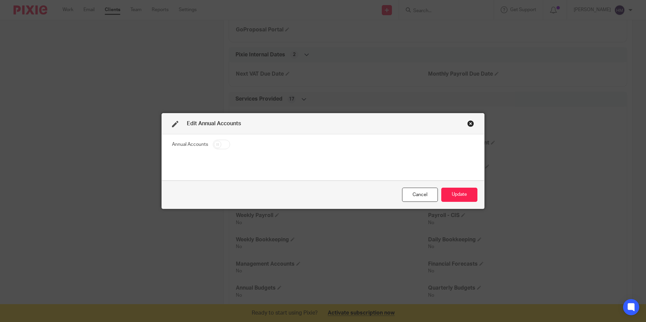
click at [221, 144] on input "checkbox" at bounding box center [221, 144] width 17 height 9
checkbox input "true"
click at [468, 194] on button "Update" at bounding box center [459, 195] width 36 height 15
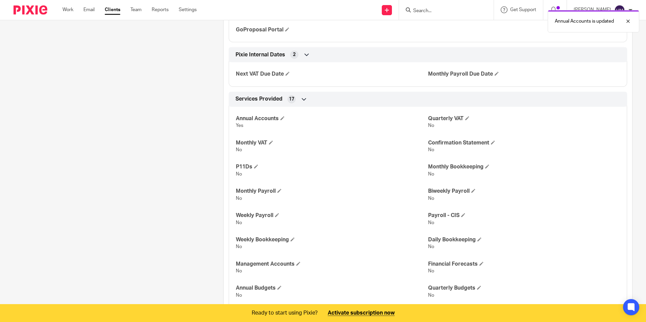
scroll to position [775, 0]
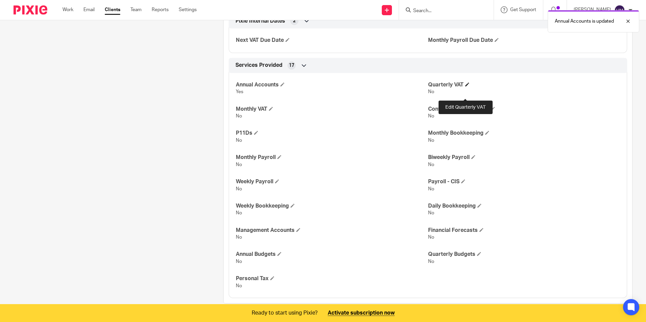
click at [465, 87] on span at bounding box center [467, 84] width 4 height 4
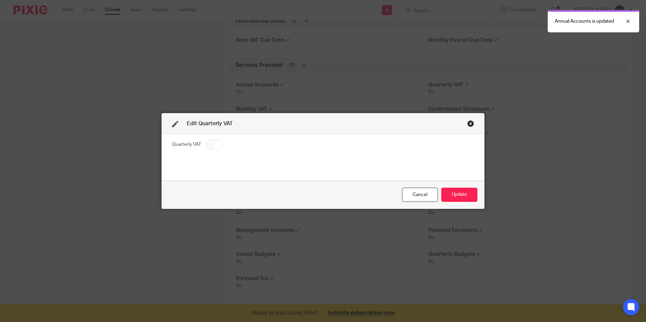
click at [218, 146] on input "checkbox" at bounding box center [214, 144] width 17 height 9
checkbox input "true"
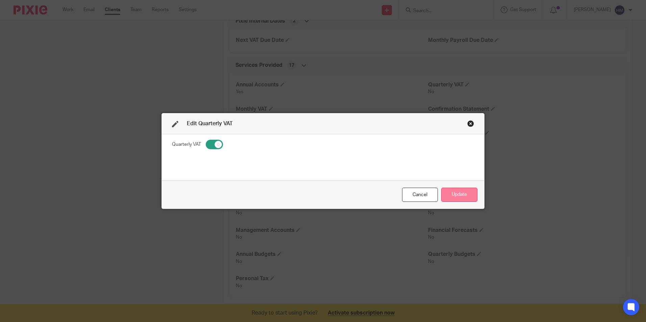
click at [462, 194] on button "Update" at bounding box center [459, 195] width 36 height 15
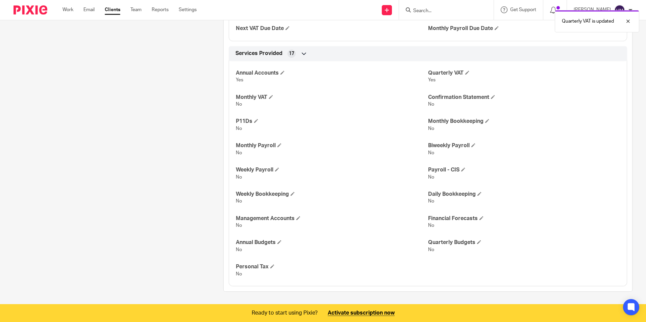
scroll to position [798, 0]
click at [276, 147] on h4 "Monthly Payroll" at bounding box center [332, 145] width 192 height 7
click at [278, 146] on span at bounding box center [279, 145] width 4 height 4
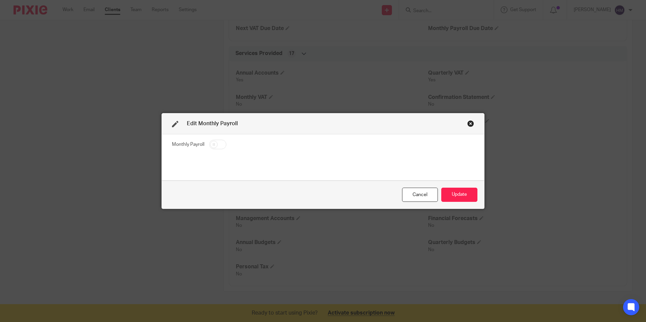
click at [218, 144] on input "checkbox" at bounding box center [217, 144] width 17 height 9
checkbox input "true"
click at [464, 194] on button "Update" at bounding box center [459, 195] width 36 height 15
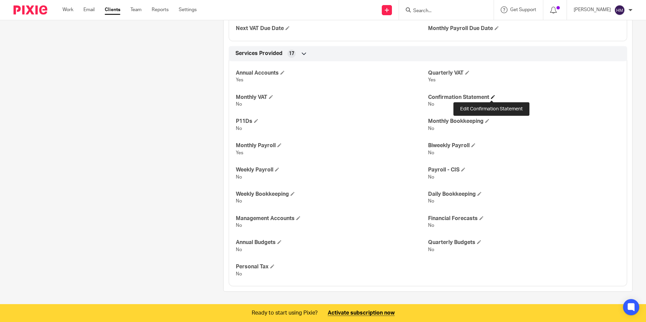
click at [492, 96] on span at bounding box center [493, 97] width 4 height 4
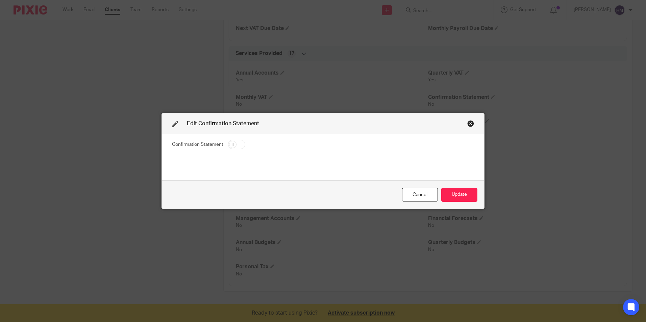
click at [238, 144] on input "checkbox" at bounding box center [236, 144] width 17 height 9
checkbox input "true"
click at [463, 197] on button "Update" at bounding box center [459, 195] width 36 height 15
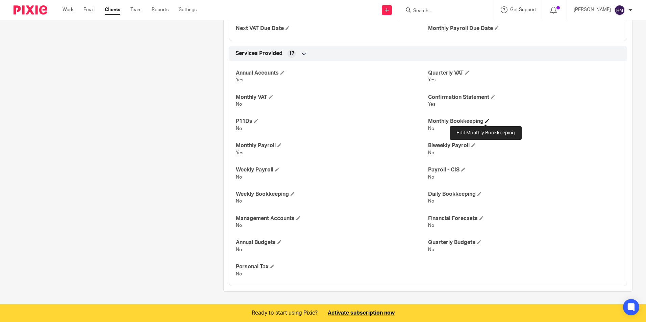
click at [486, 121] on span at bounding box center [487, 121] width 4 height 4
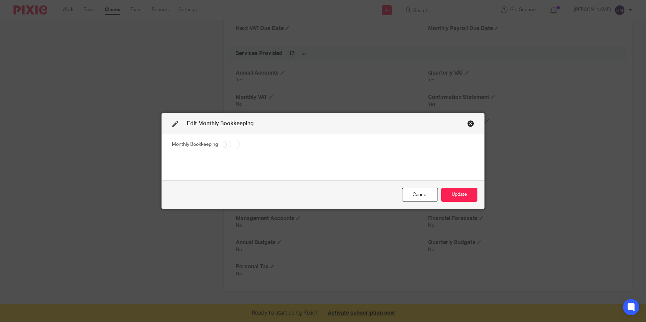
click at [234, 144] on input "checkbox" at bounding box center [231, 144] width 17 height 9
checkbox input "true"
click at [462, 194] on button "Update" at bounding box center [459, 195] width 36 height 15
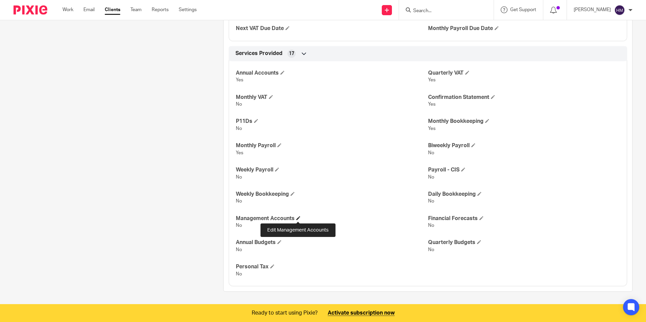
click at [297, 219] on span at bounding box center [298, 218] width 4 height 4
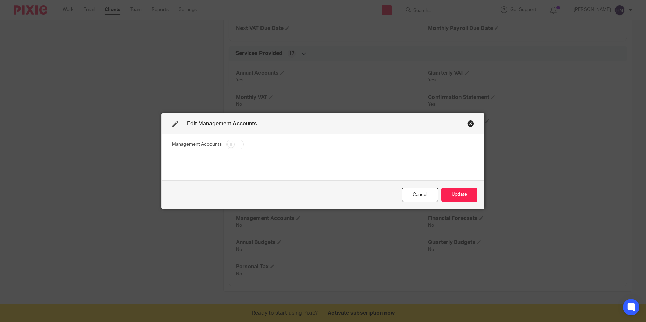
drag, startPoint x: 235, startPoint y: 144, endPoint x: 240, endPoint y: 146, distance: 5.8
click at [235, 144] on input "checkbox" at bounding box center [234, 144] width 17 height 9
checkbox input "true"
click at [459, 196] on button "Update" at bounding box center [459, 195] width 36 height 15
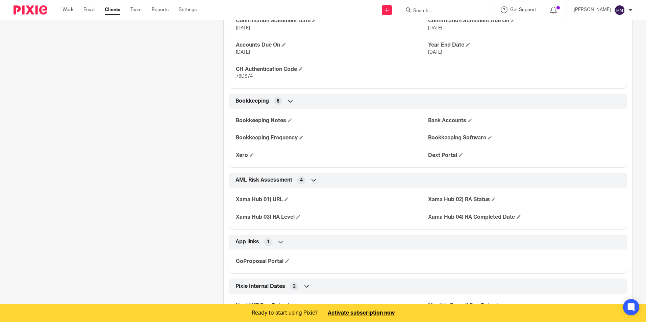
scroll to position [493, 0]
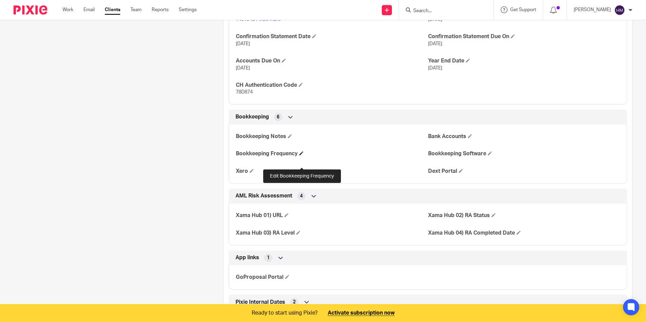
click at [302, 155] on span at bounding box center [301, 153] width 4 height 4
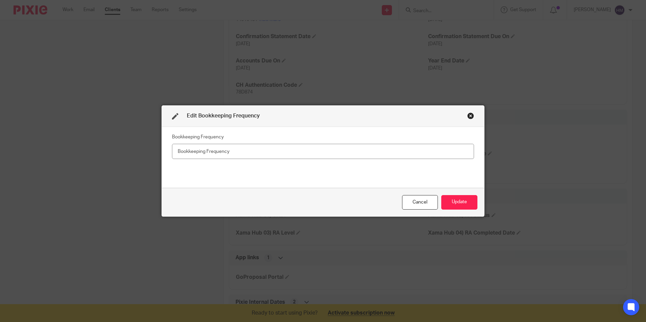
click at [469, 116] on div "Close this dialog window" at bounding box center [470, 116] width 7 height 7
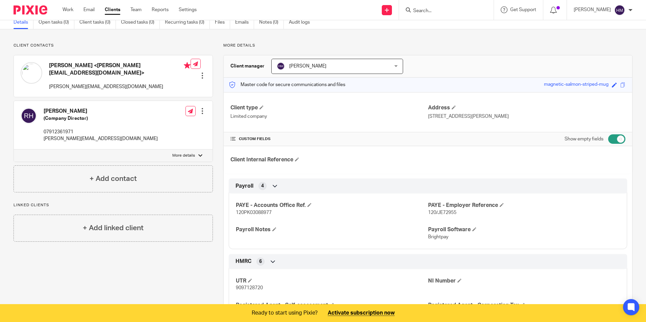
scroll to position [20, 0]
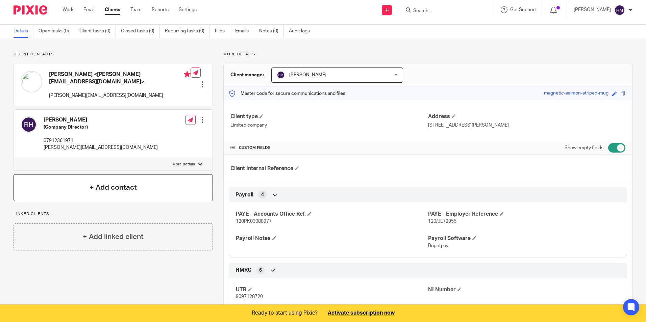
click at [112, 192] on h4 "+ Add contact" at bounding box center [113, 188] width 47 height 10
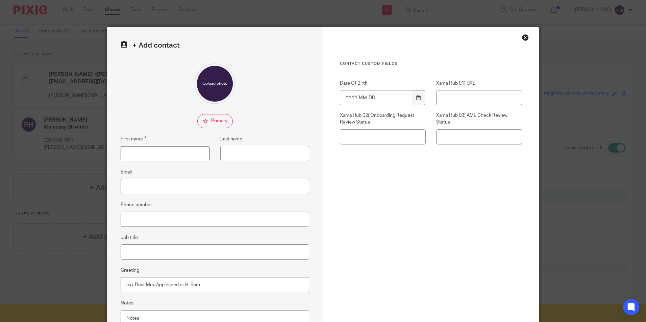
click at [190, 155] on input "First name" at bounding box center [165, 153] width 89 height 15
click at [525, 37] on div "Close this dialog window" at bounding box center [525, 37] width 7 height 7
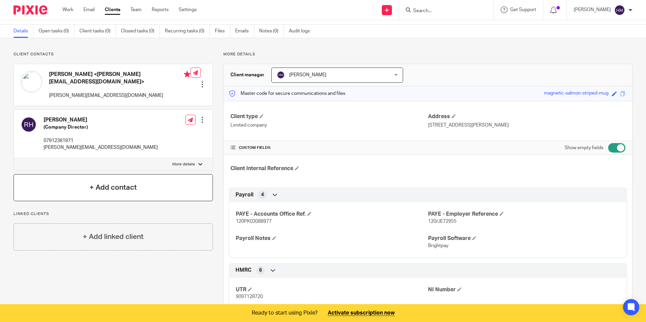
click at [110, 193] on h4 "+ Add contact" at bounding box center [113, 188] width 47 height 10
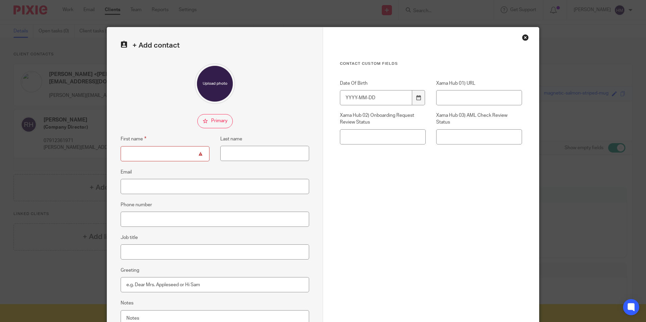
click at [524, 36] on div "Close this dialog window" at bounding box center [525, 37] width 7 height 7
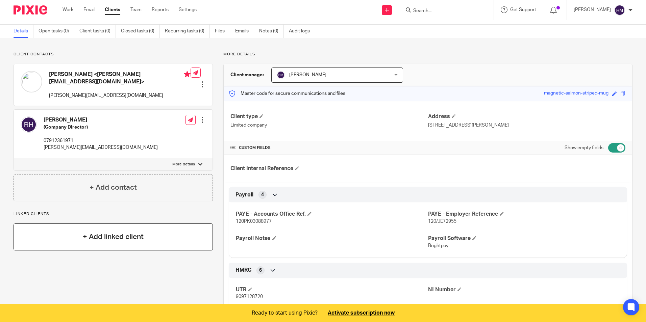
click at [120, 250] on div "+ Add linked client" at bounding box center [113, 237] width 199 height 27
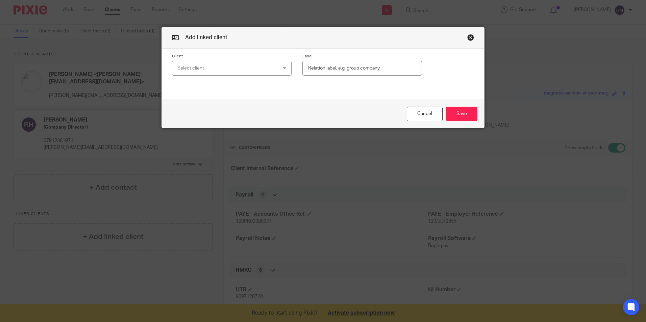
click at [241, 70] on div "Select client" at bounding box center [222, 68] width 91 height 14
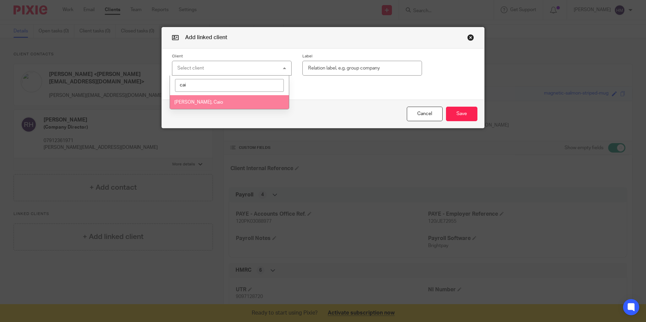
type input "cai"
click at [197, 105] on li "Hinkenickel, Caio" at bounding box center [229, 102] width 119 height 14
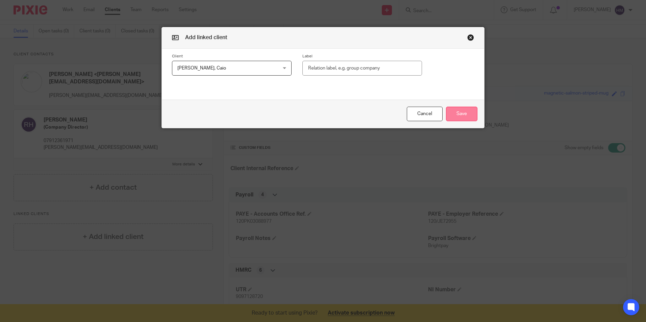
click at [463, 112] on button "Save" at bounding box center [461, 114] width 31 height 15
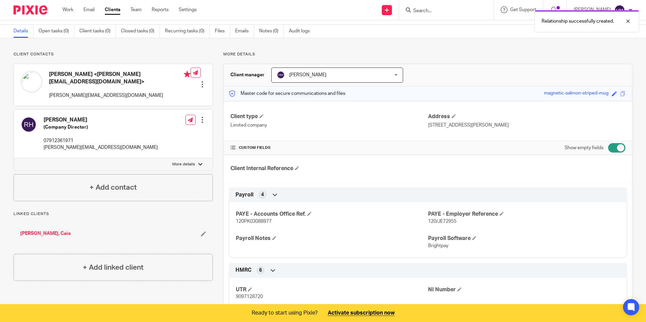
click at [54, 237] on link "Hinkenickel, Caio" at bounding box center [45, 234] width 51 height 7
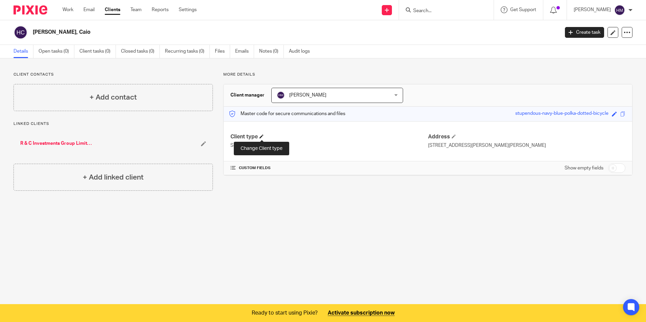
click at [262, 136] on span at bounding box center [262, 137] width 4 height 4
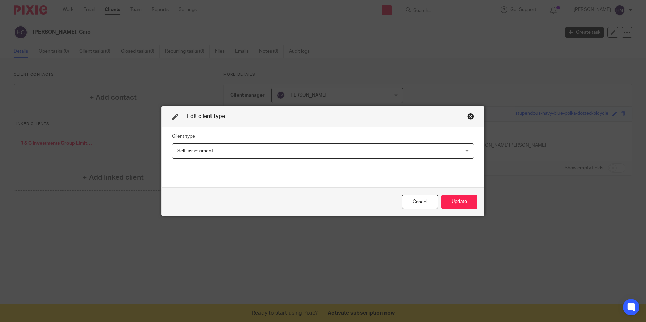
click at [440, 150] on div "Self-assessment Self-assessment" at bounding box center [323, 151] width 302 height 15
click at [470, 115] on div "Close this dialog window" at bounding box center [470, 116] width 7 height 7
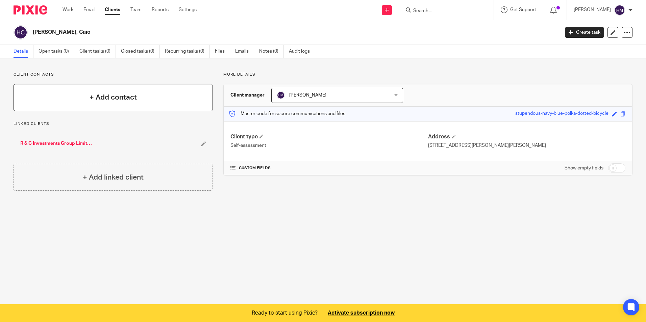
click at [128, 98] on h4 "+ Add contact" at bounding box center [113, 97] width 47 height 10
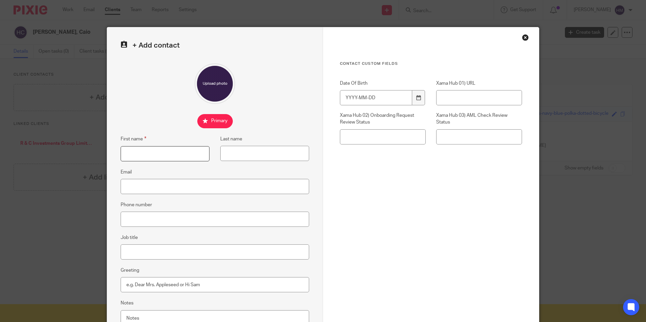
click at [139, 154] on input "First name" at bounding box center [165, 153] width 89 height 15
type input "caio"
type input "h"
type input "Hinkenickel"
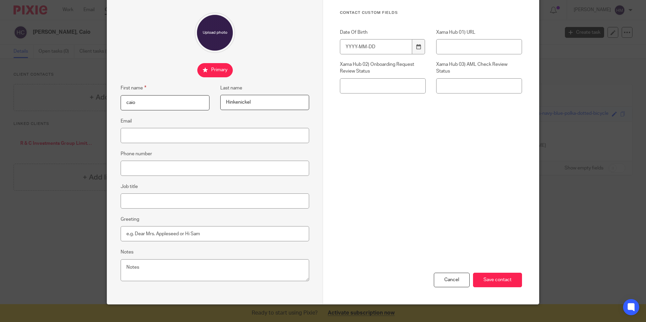
scroll to position [61, 0]
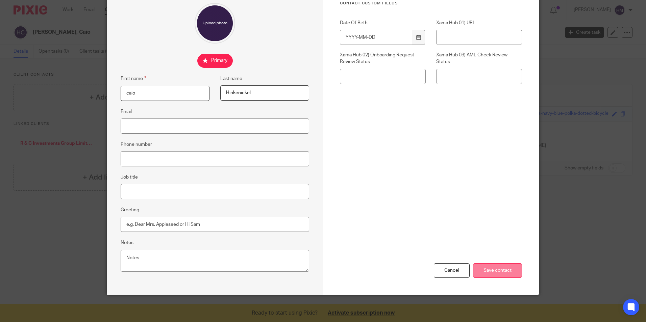
click at [493, 272] on input "Save contact" at bounding box center [497, 271] width 49 height 15
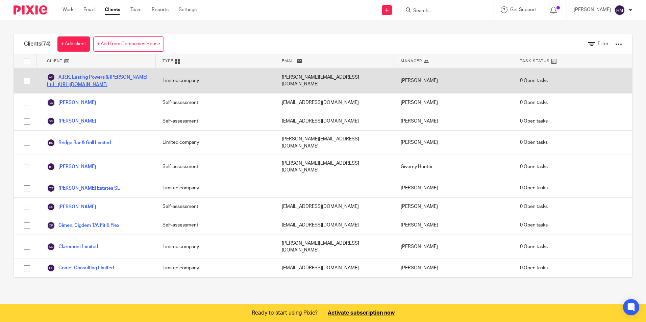
click at [81, 88] on link "A.R.K. Lasting Powers & [PERSON_NAME] Ltd - [URL][DOMAIN_NAME]" at bounding box center [98, 80] width 102 height 15
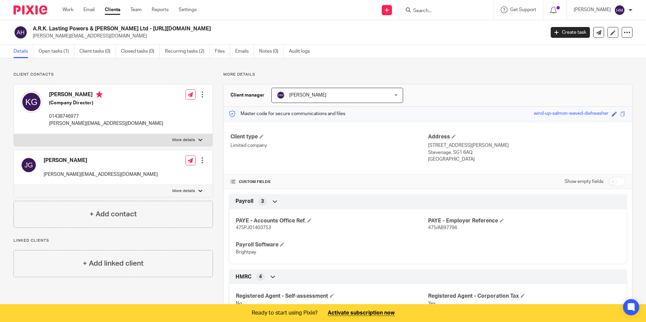
drag, startPoint x: 121, startPoint y: 29, endPoint x: 496, endPoint y: 28, distance: 375.2
click at [439, 28] on h2 "A.R.K. Lasting Powers & [PERSON_NAME] Ltd - [URL][DOMAIN_NAME]" at bounding box center [236, 28] width 406 height 7
drag, startPoint x: 496, startPoint y: 28, endPoint x: 456, endPoint y: 29, distance: 39.5
copy h2 "https://hunterfinancials-my.sharepoint.com/personal/giverny_hunterfinancials_co…"
click at [59, 58] on link "Open tasks (1)" at bounding box center [57, 51] width 36 height 13
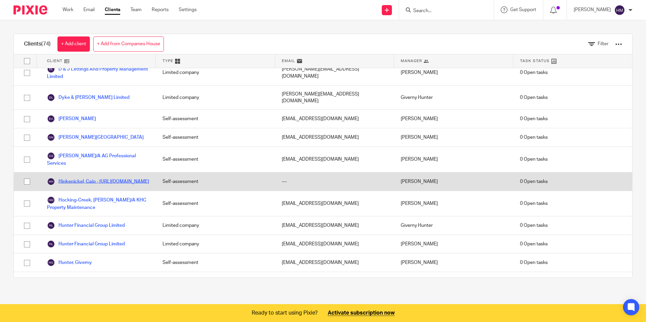
scroll to position [304, 0]
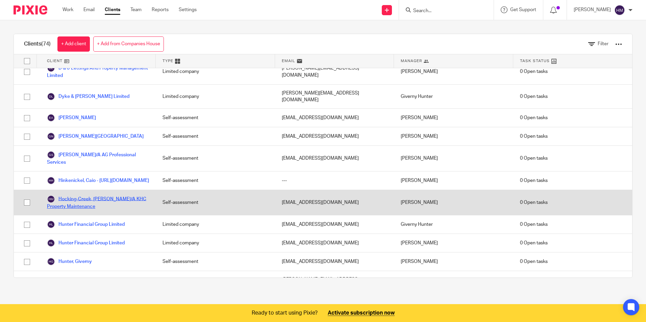
click at [85, 210] on link "Hocking-Creek, [PERSON_NAME]/A KHC Property Maintenance" at bounding box center [98, 202] width 102 height 15
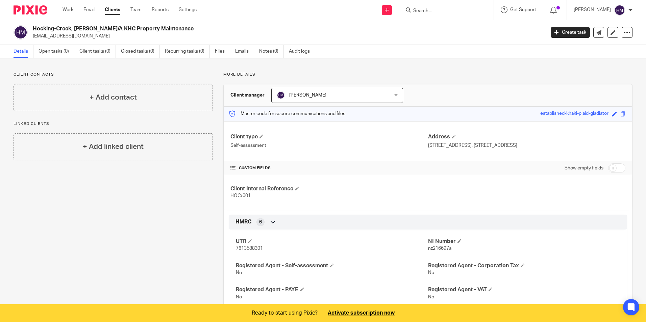
click at [619, 173] on input "checkbox" at bounding box center [616, 168] width 17 height 9
checkbox input "true"
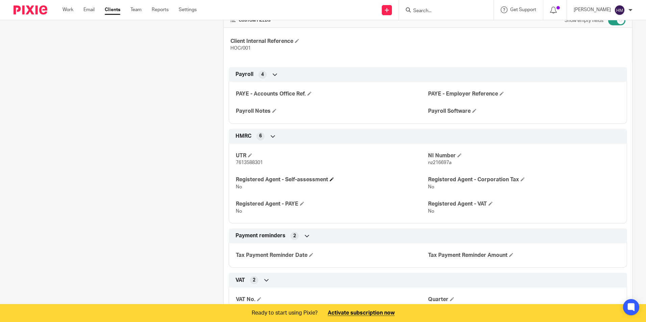
scroll to position [169, 0]
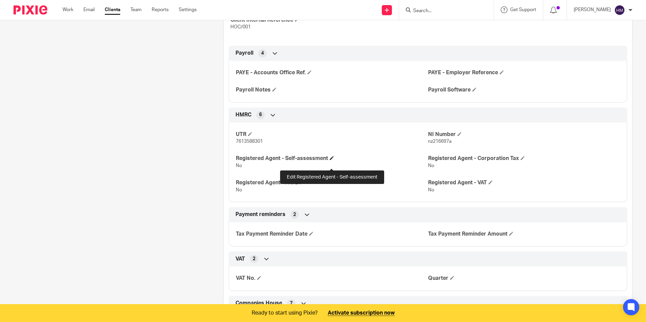
click at [332, 160] on span at bounding box center [332, 158] width 4 height 4
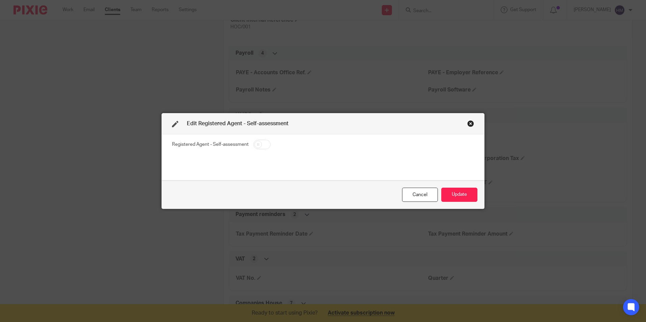
click at [258, 147] on input "checkbox" at bounding box center [261, 144] width 17 height 9
checkbox input "true"
click at [450, 193] on button "Update" at bounding box center [459, 195] width 36 height 15
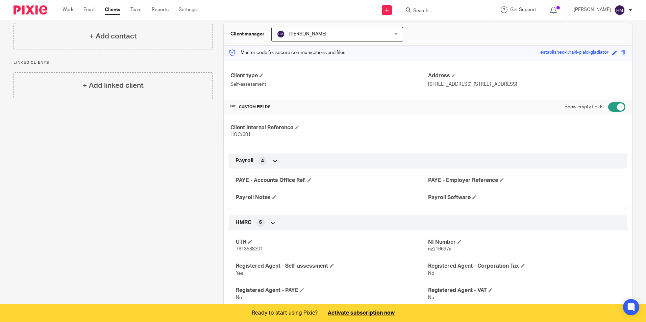
scroll to position [0, 0]
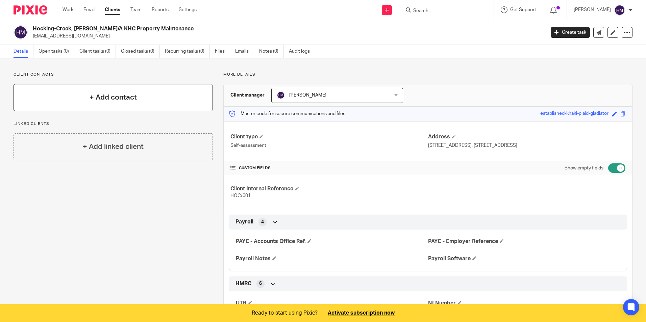
click at [119, 99] on h4 "+ Add contact" at bounding box center [113, 97] width 47 height 10
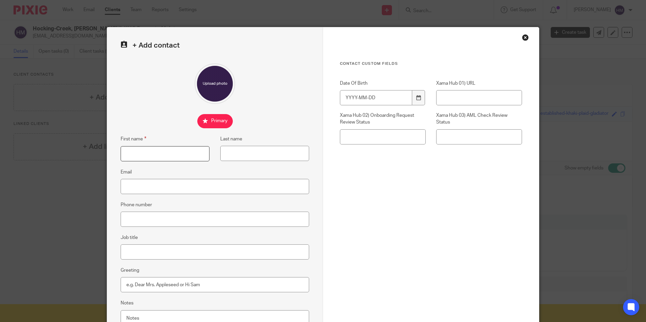
click at [156, 154] on input "First name" at bounding box center [165, 153] width 89 height 15
click at [523, 36] on div "Close this dialog window" at bounding box center [525, 37] width 7 height 7
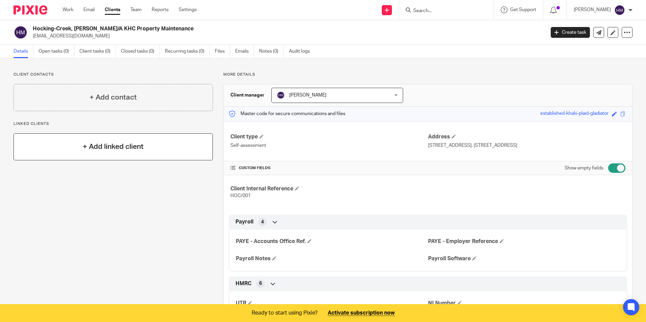
click at [143, 145] on h4 "+ Add linked client" at bounding box center [113, 147] width 61 height 10
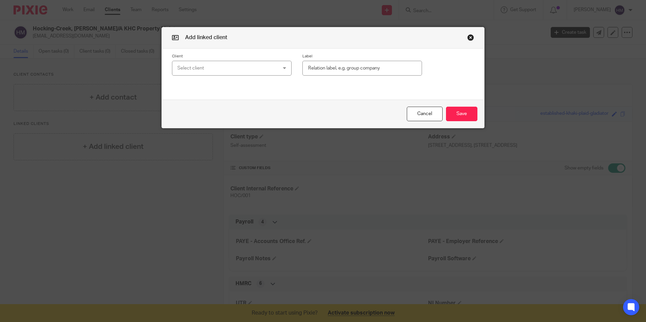
click at [232, 63] on div "Select client" at bounding box center [222, 68] width 91 height 14
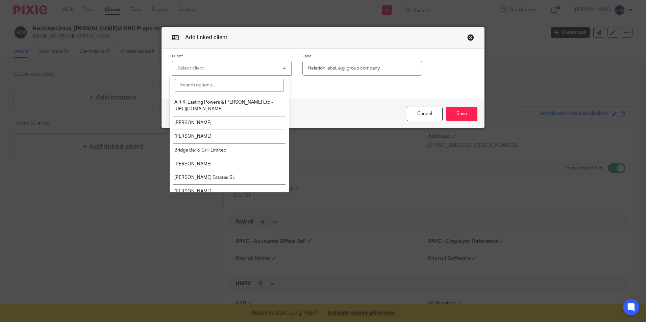
click at [220, 91] on input "search" at bounding box center [229, 85] width 109 height 13
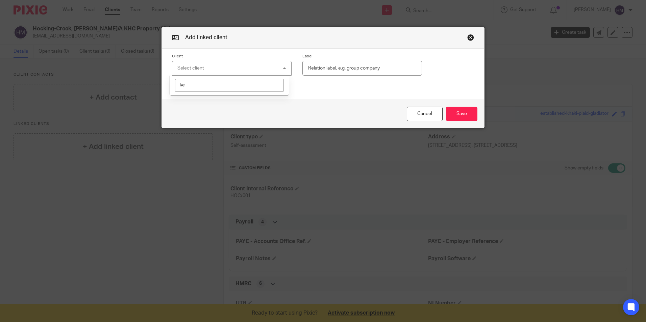
type input "k"
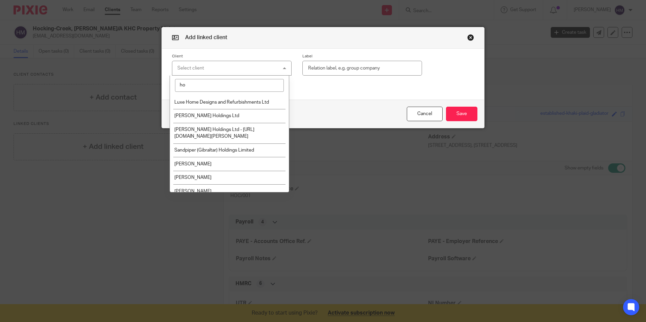
type input "h"
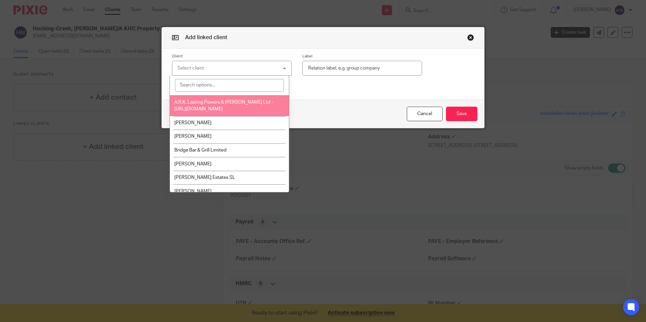
click at [467, 39] on button "button" at bounding box center [470, 37] width 7 height 7
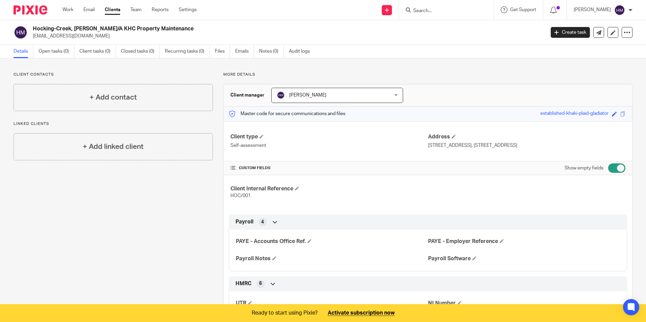
drag, startPoint x: 115, startPoint y: 96, endPoint x: 118, endPoint y: 100, distance: 4.4
click at [115, 96] on h4 "+ Add contact" at bounding box center [113, 97] width 47 height 10
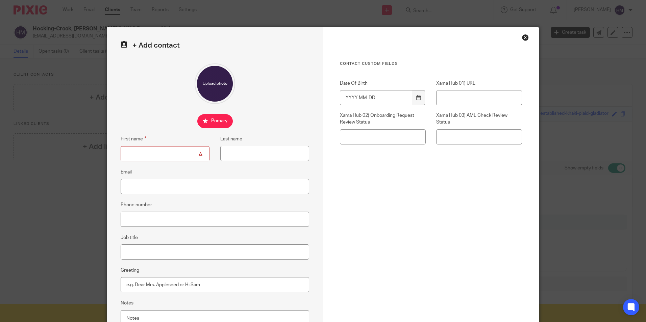
click at [155, 155] on input "First name" at bounding box center [165, 153] width 89 height 15
type input "Keving"
type input "Hocking-Creek T/A KHC Property Maintenance"
click at [141, 189] on input "Email" at bounding box center [215, 186] width 189 height 15
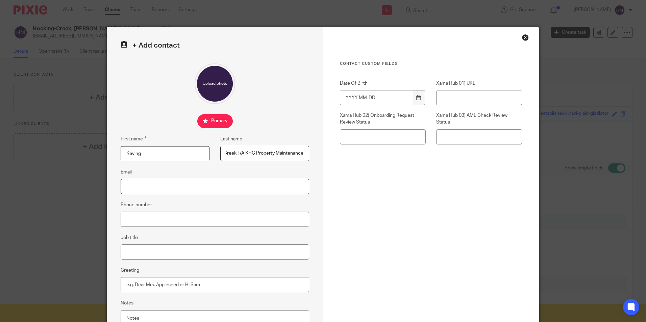
scroll to position [0, 0]
click at [131, 190] on input "Email" at bounding box center [215, 186] width 189 height 15
paste input "khcpropertymaintenance@gmail.com"
type input "[EMAIL_ADDRESS][DOMAIN_NAME]"
click at [146, 216] on input "Phone number" at bounding box center [215, 219] width 189 height 15
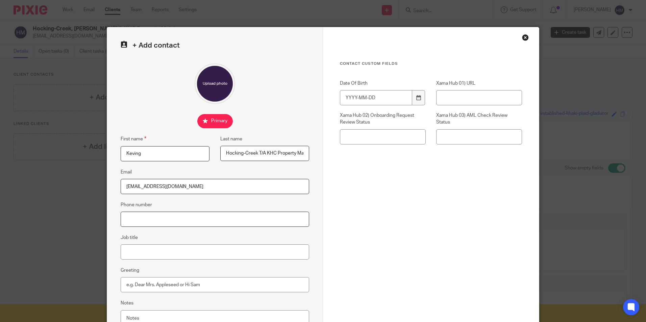
click at [130, 221] on input "Phone number" at bounding box center [215, 219] width 189 height 15
paste input "07881822973"
type input "07881822973"
click at [362, 99] on input "Date Of Birth" at bounding box center [376, 97] width 72 height 15
type input "1972-04-11"
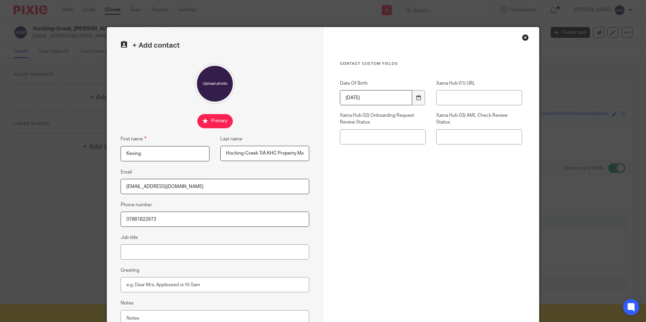
click at [408, 189] on div "Contact Custom fields Date Of Birth 1972-04-11 Xama Hub 01) URL Xama Hub 02) On…" at bounding box center [431, 149] width 182 height 176
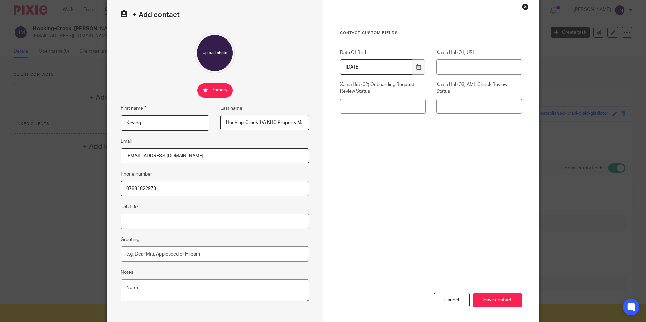
scroll to position [61, 0]
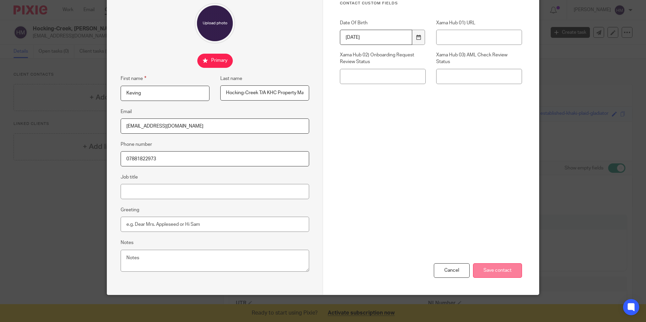
click at [491, 272] on input "Save contact" at bounding box center [497, 271] width 49 height 15
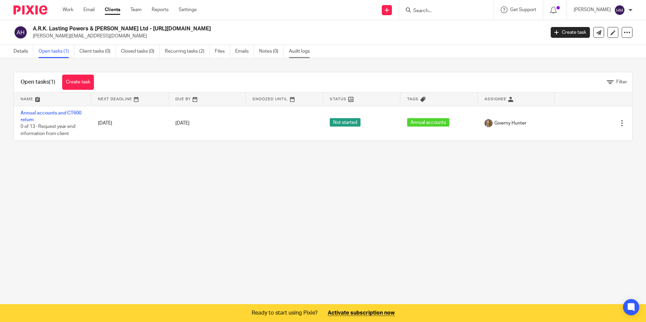
click at [304, 58] on link "Audit logs" at bounding box center [302, 51] width 26 height 13
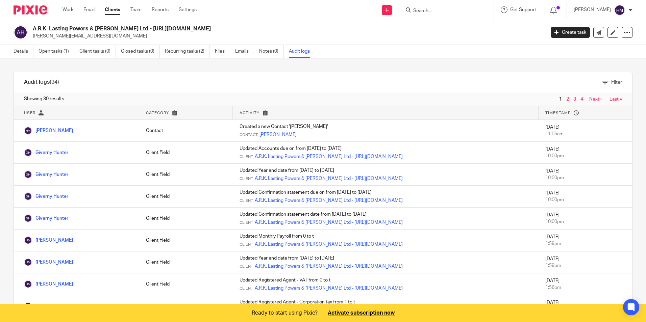
click at [566, 102] on link "2" at bounding box center [567, 99] width 3 height 5
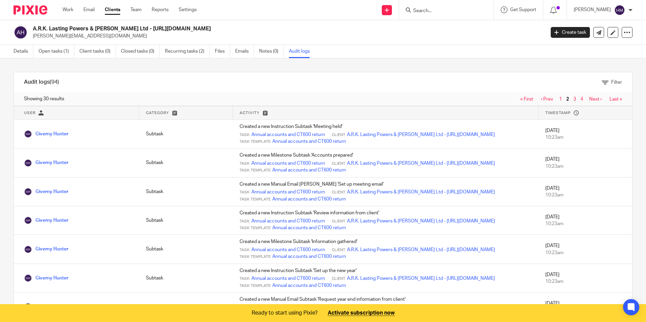
click at [574, 102] on link "3" at bounding box center [575, 99] width 3 height 5
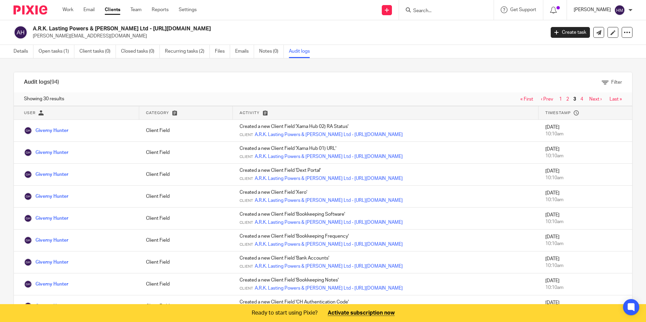
click at [592, 10] on p "[PERSON_NAME]" at bounding box center [592, 9] width 37 height 7
click at [602, 26] on span "My profile" at bounding box center [604, 27] width 21 height 5
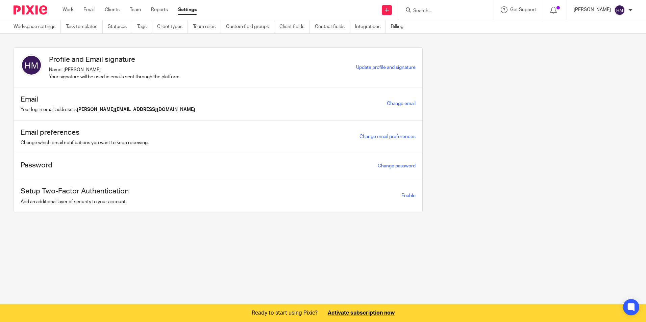
click at [598, 9] on p "[PERSON_NAME]" at bounding box center [592, 9] width 37 height 7
click at [535, 50] on div "Profile and Email signature Name: [PERSON_NAME] Your signature will be used in …" at bounding box center [318, 134] width 630 height 175
click at [554, 10] on icon at bounding box center [553, 10] width 7 height 7
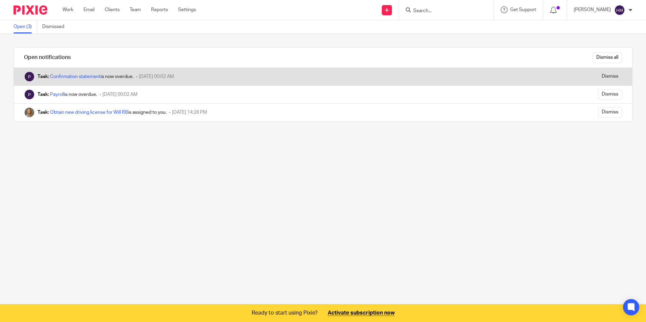
click at [174, 76] on span "[DATE] 00:02 AM" at bounding box center [156, 76] width 35 height 5
click at [87, 76] on link "Confirmation statement" at bounding box center [75, 76] width 51 height 5
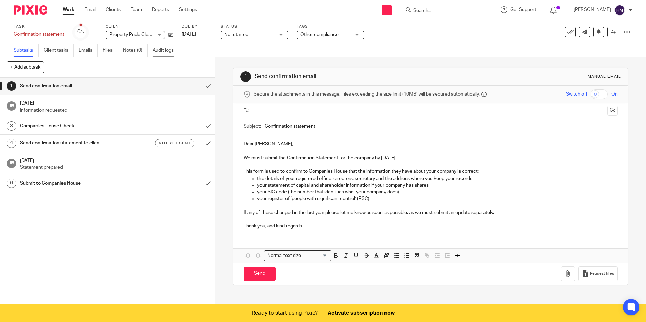
click at [163, 51] on link "Audit logs" at bounding box center [166, 50] width 26 height 13
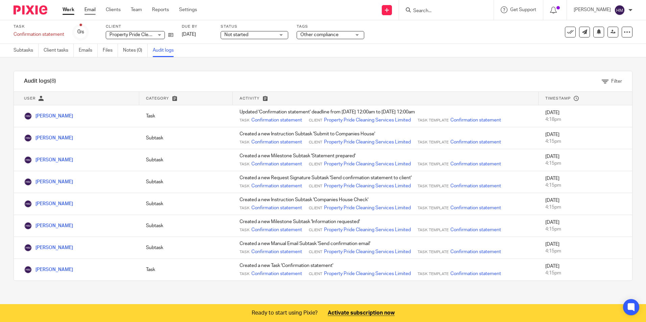
click at [87, 9] on link "Email" at bounding box center [89, 9] width 11 height 7
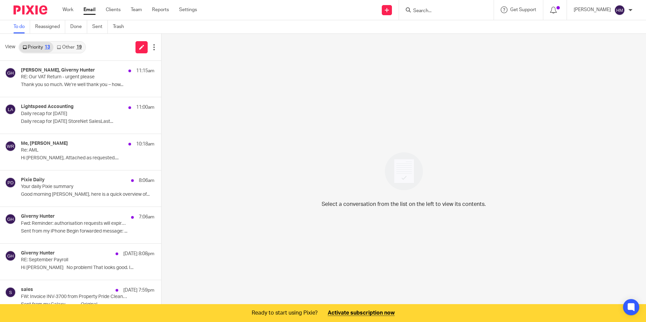
click at [68, 46] on link "Other 19" at bounding box center [68, 47] width 31 height 11
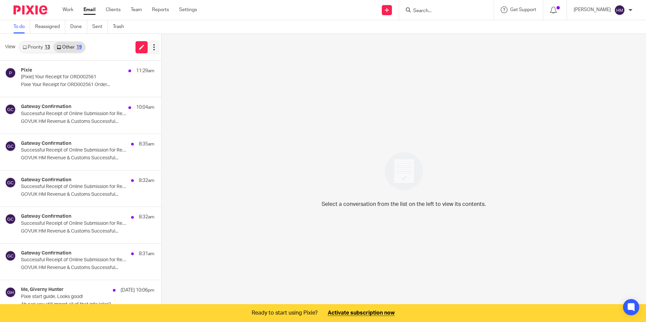
click at [154, 47] on icon at bounding box center [154, 47] width 7 height 7
click at [102, 43] on div "View Priority 13 Other 19 Clear priority inbox Clear other inbox" at bounding box center [80, 47] width 161 height 27
click at [95, 25] on link "Sent" at bounding box center [100, 26] width 16 height 13
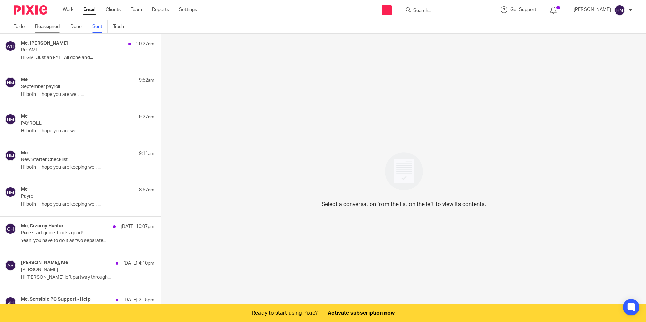
click at [50, 24] on link "Reassigned" at bounding box center [50, 26] width 30 height 13
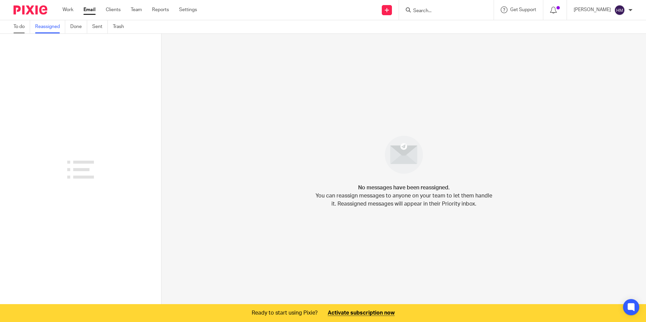
click at [19, 26] on link "To do" at bounding box center [22, 26] width 17 height 13
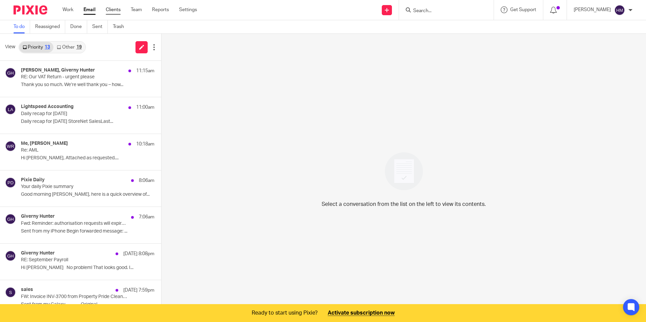
click at [112, 11] on link "Clients" at bounding box center [113, 9] width 15 height 7
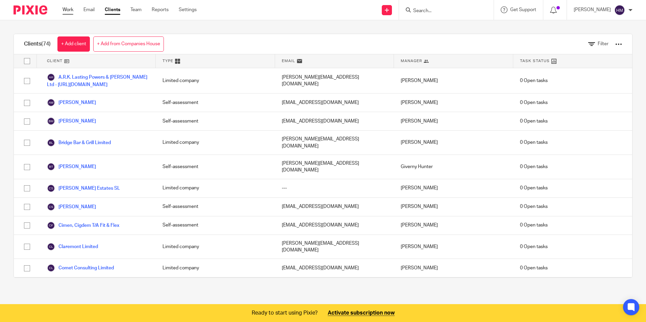
click at [65, 10] on link "Work" at bounding box center [68, 9] width 11 height 7
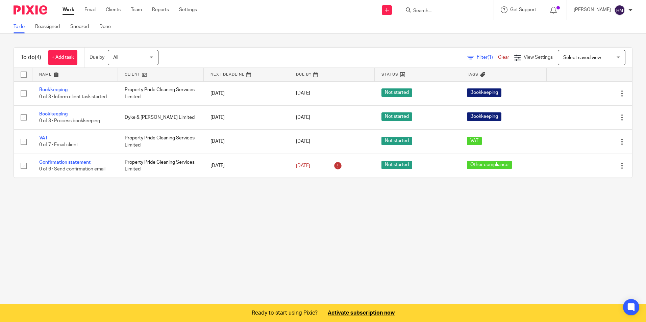
click at [24, 8] on img at bounding box center [31, 9] width 34 height 9
click at [587, 56] on span "Select saved view" at bounding box center [582, 57] width 38 height 5
click at [488, 43] on div "To do (4) + Add task Due by All All [DATE] [DATE] This week Next week This mont…" at bounding box center [323, 113] width 646 height 158
click at [477, 58] on span "Filter (1)" at bounding box center [487, 57] width 21 height 5
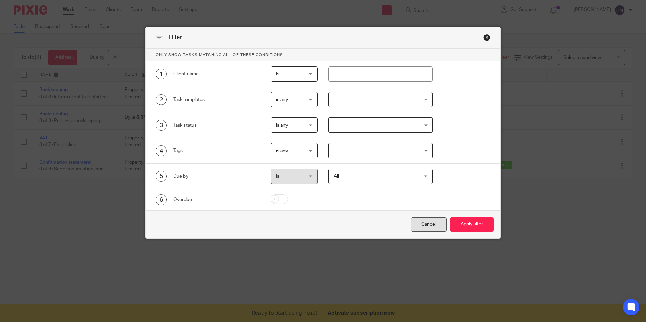
click at [420, 223] on div "Cancel" at bounding box center [429, 225] width 36 height 15
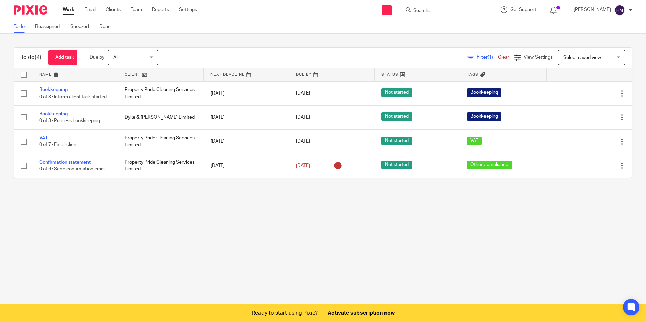
click at [498, 55] on link "Clear" at bounding box center [503, 57] width 11 height 5
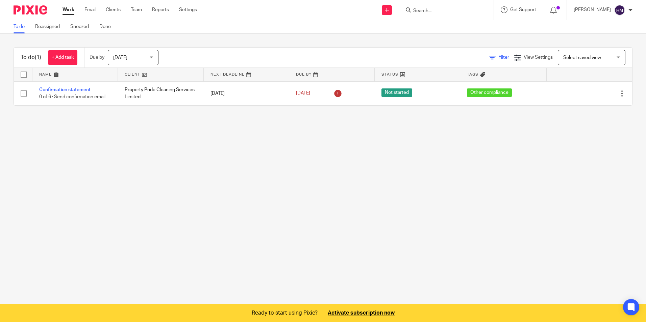
click at [499, 56] on span "Filter" at bounding box center [504, 57] width 11 height 5
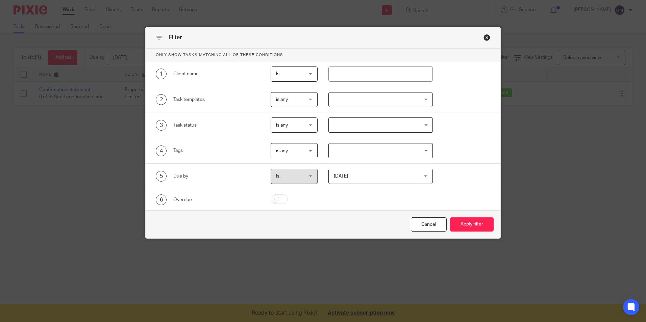
click at [485, 37] on div "Close this dialog window" at bounding box center [487, 37] width 7 height 7
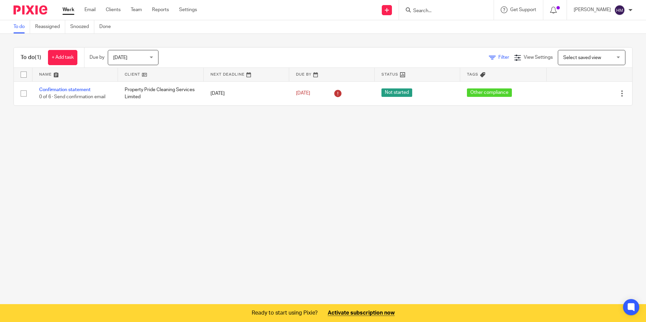
click at [489, 58] on link "Filter" at bounding box center [499, 57] width 20 height 5
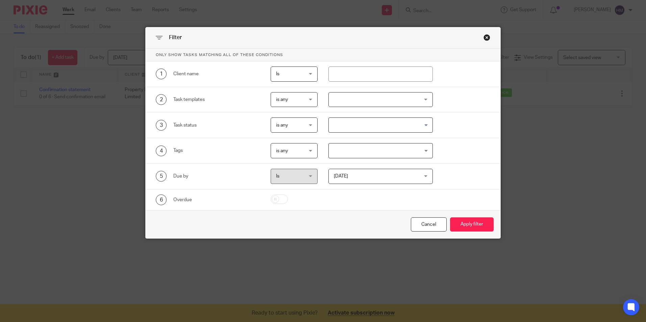
click at [279, 201] on input "checkbox" at bounding box center [279, 199] width 17 height 9
click at [268, 198] on div at bounding box center [288, 200] width 57 height 11
click at [273, 199] on input "checkbox" at bounding box center [279, 199] width 17 height 9
checkbox input "false"
click at [421, 226] on div "Cancel" at bounding box center [429, 225] width 36 height 15
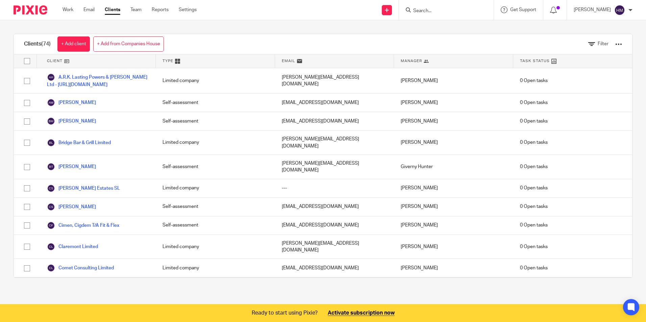
click at [39, 8] on img at bounding box center [31, 9] width 34 height 9
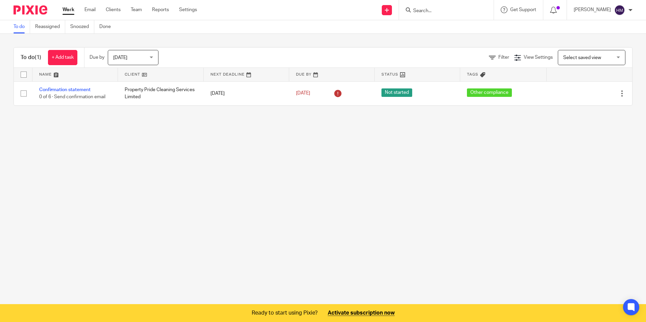
click at [156, 51] on div "[DATE] [DATE]" at bounding box center [133, 57] width 51 height 15
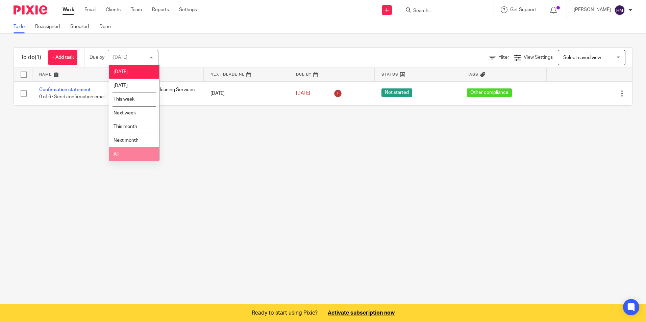
click at [138, 154] on li "All" at bounding box center [134, 154] width 50 height 14
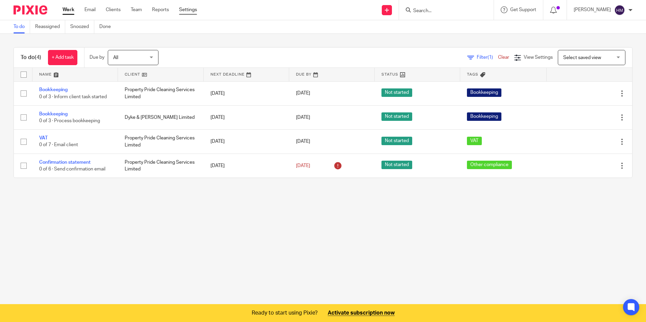
click at [195, 8] on link "Settings" at bounding box center [188, 9] width 18 height 7
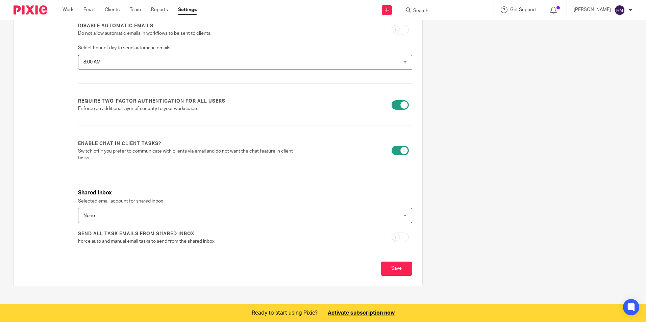
scroll to position [174, 0]
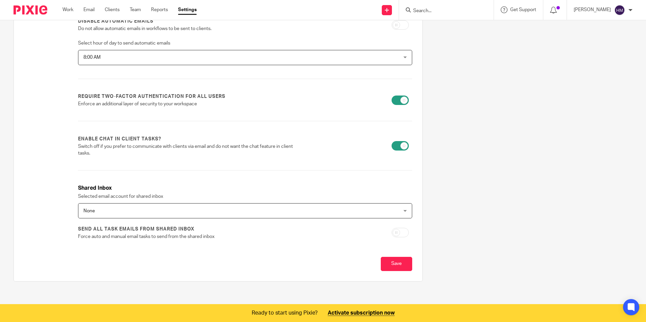
click at [198, 210] on span "None" at bounding box center [214, 211] width 263 height 14
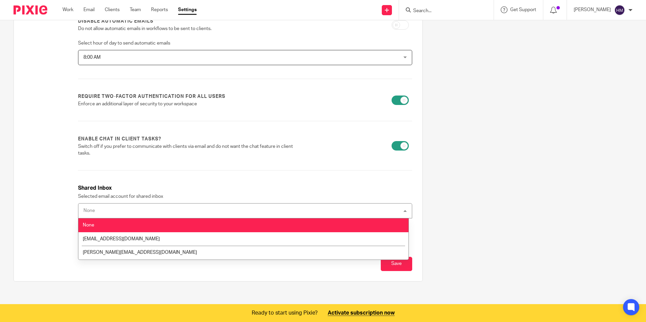
click at [255, 180] on div "Firm name Hunter Financials Country [GEOGRAPHIC_DATA] [GEOGRAPHIC_DATA] [GEOGRA…" at bounding box center [245, 72] width 334 height 349
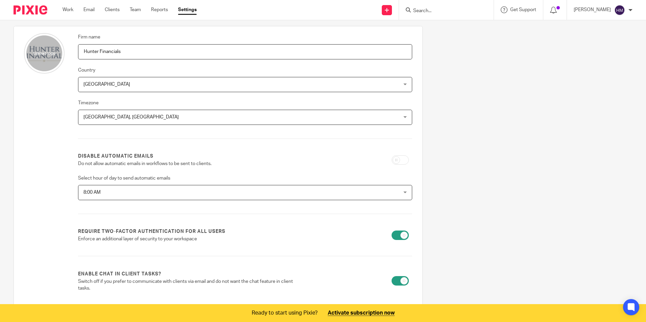
scroll to position [0, 0]
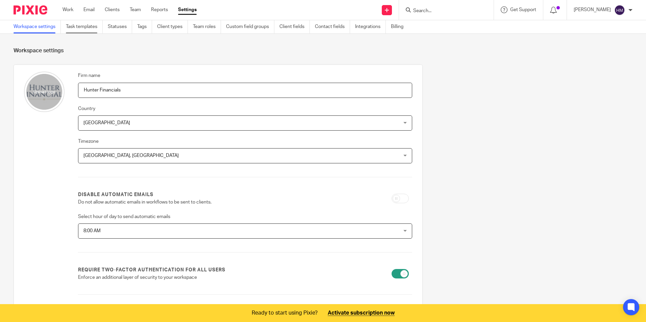
click at [82, 24] on link "Task templates" at bounding box center [84, 26] width 37 height 13
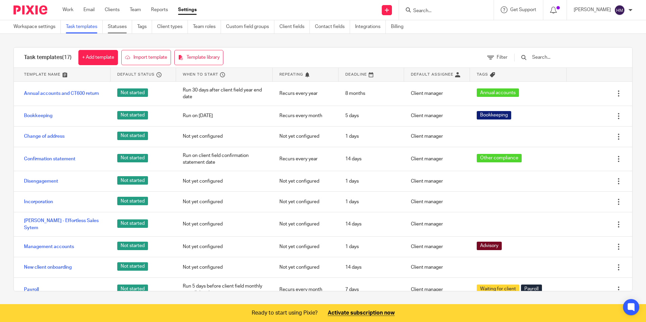
click at [116, 26] on link "Statuses" at bounding box center [120, 26] width 24 height 13
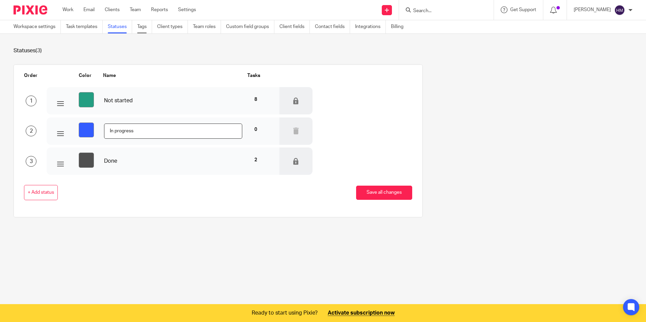
click at [142, 25] on link "Tags" at bounding box center [144, 26] width 15 height 13
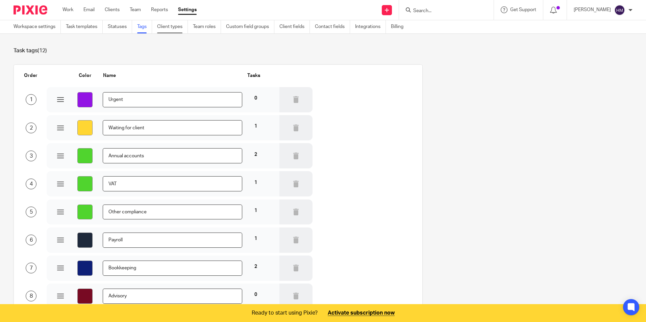
click at [169, 27] on link "Client types" at bounding box center [172, 26] width 31 height 13
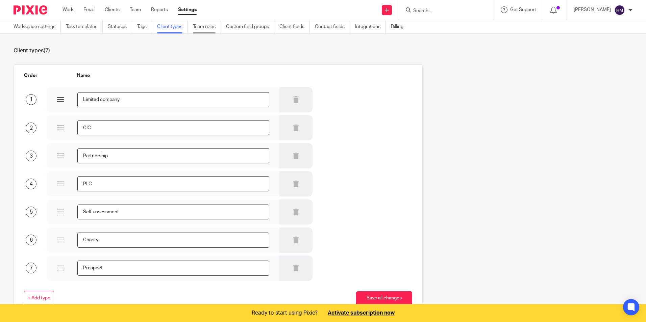
click at [211, 26] on link "Team roles" at bounding box center [207, 26] width 28 height 13
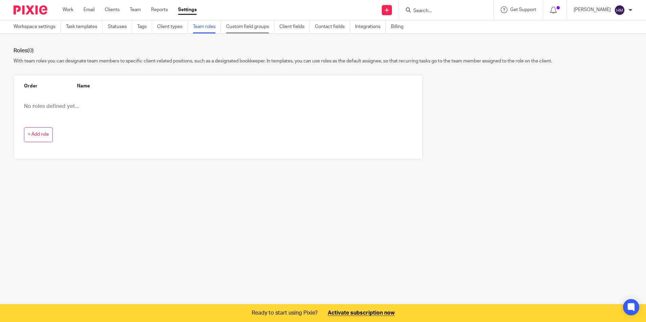
click at [258, 25] on link "Custom field groups" at bounding box center [250, 26] width 48 height 13
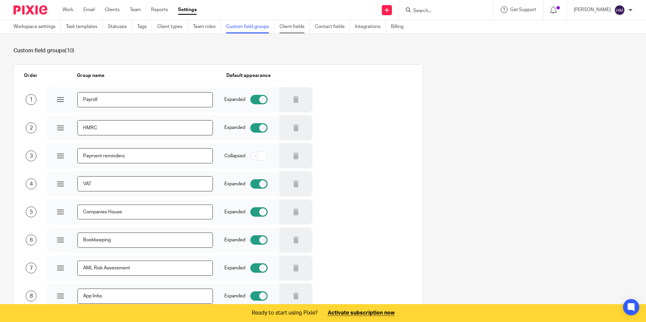
click at [295, 26] on link "Client fields" at bounding box center [295, 26] width 30 height 13
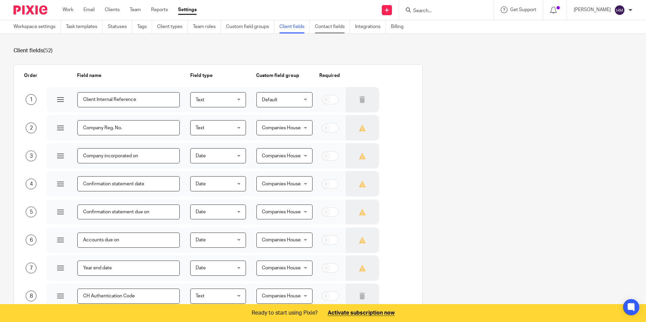
click at [337, 25] on link "Contact fields" at bounding box center [332, 26] width 35 height 13
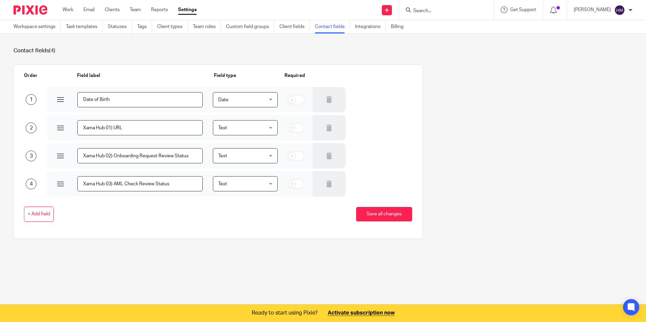
click at [246, 97] on span "Date" at bounding box center [241, 100] width 47 height 14
click at [225, 153] on li "Date" at bounding box center [241, 156] width 63 height 14
click at [134, 100] on input "Date of Birth" at bounding box center [139, 99] width 125 height 15
click at [294, 101] on input "checkbox" at bounding box center [295, 99] width 17 height 9
click at [287, 99] on input "checkbox" at bounding box center [295, 99] width 17 height 9
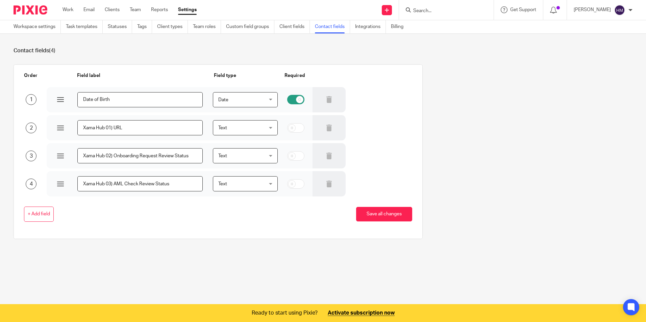
checkbox input "false"
click at [177, 126] on input "Xama Hub 01) URL" at bounding box center [139, 127] width 125 height 15
click at [398, 87] on div "1 Date of Birth Date Date Text Yes/No Number Date date" at bounding box center [213, 99] width 399 height 26
click at [369, 26] on link "Integrations" at bounding box center [370, 26] width 31 height 13
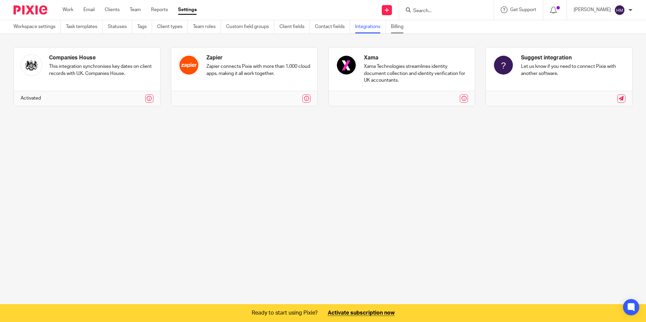
click at [398, 24] on link "Billing" at bounding box center [400, 26] width 18 height 13
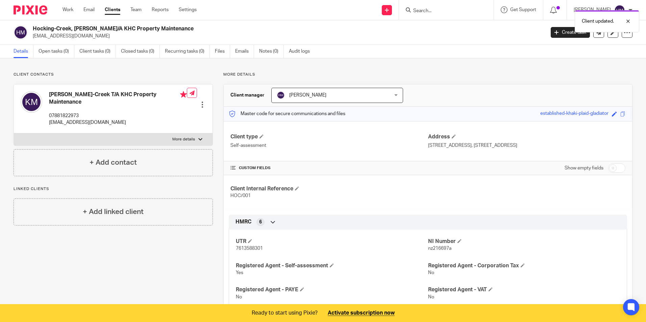
click at [112, 9] on link "Clients" at bounding box center [113, 9] width 16 height 7
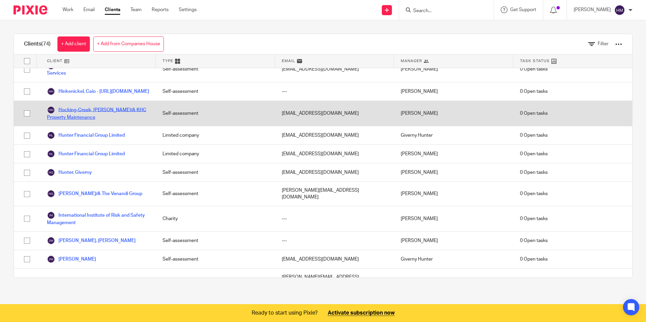
scroll to position [406, 0]
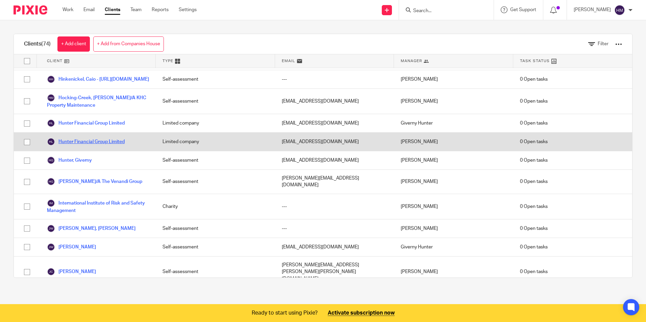
click at [83, 146] on link "Hunter Financial Group Limited" at bounding box center [86, 142] width 78 height 8
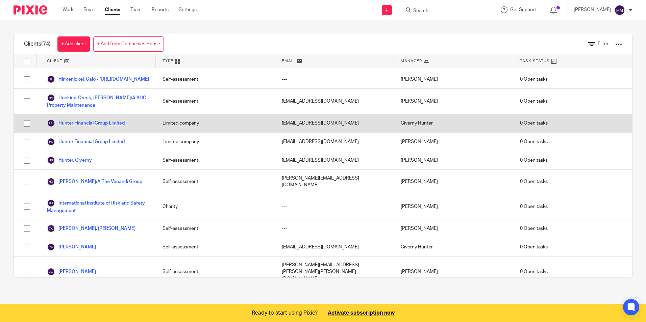
click at [97, 127] on link "Hunter Financial Group Limited" at bounding box center [86, 123] width 78 height 8
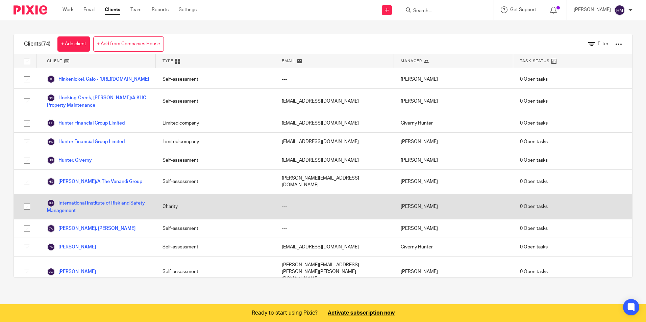
scroll to position [439, 0]
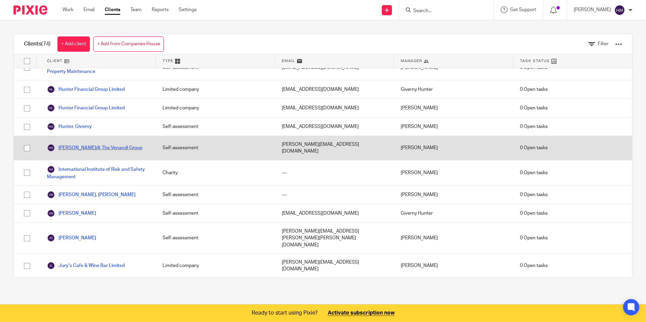
click at [115, 152] on link "Hunter, Joshua T/A The Venandi Group" at bounding box center [94, 148] width 95 height 8
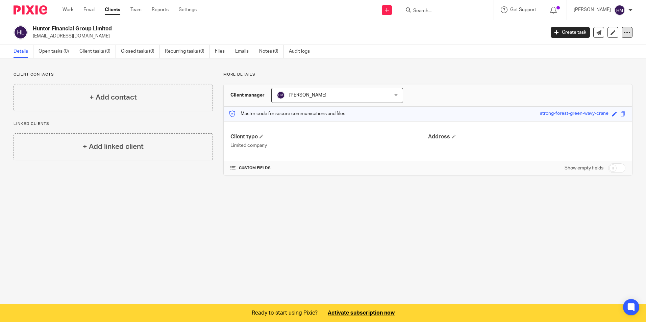
click at [624, 31] on icon at bounding box center [627, 32] width 7 height 7
click at [579, 86] on span "Delete client" at bounding box center [570, 87] width 27 height 5
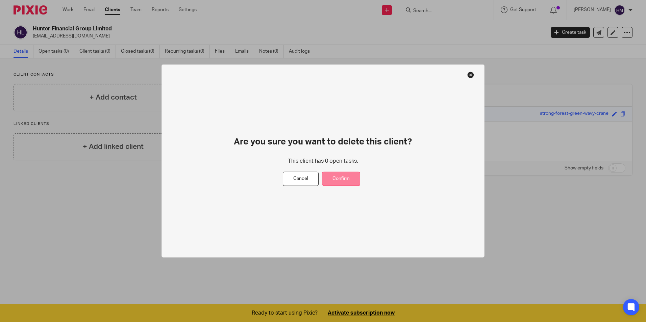
click at [339, 182] on button "Confirm" at bounding box center [341, 179] width 38 height 15
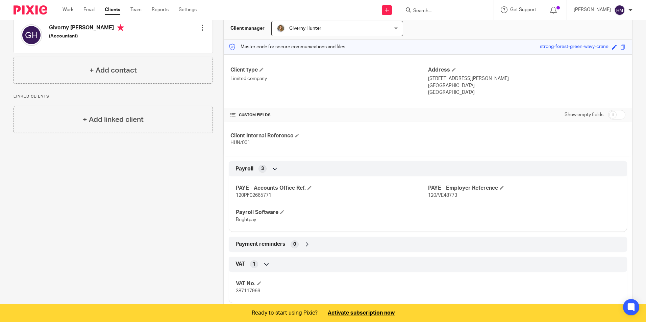
scroll to position [59, 0]
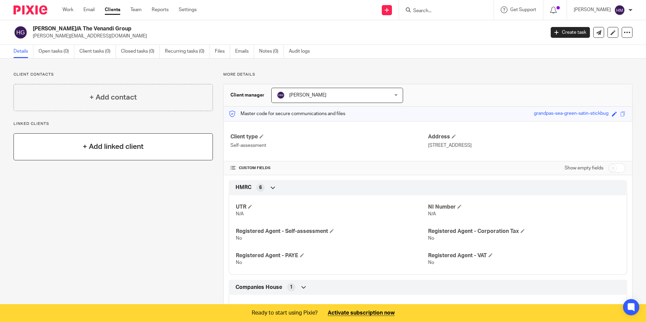
click at [119, 151] on h4 "+ Add linked client" at bounding box center [113, 147] width 61 height 10
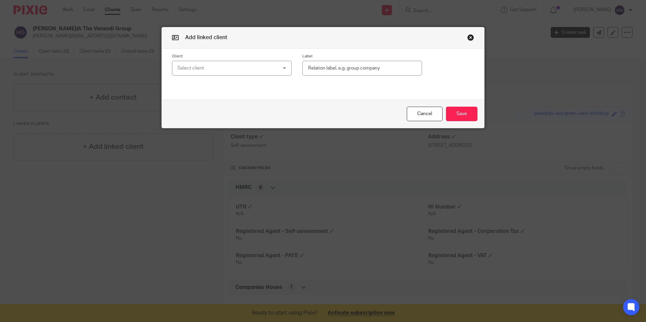
click at [239, 65] on div "Select client" at bounding box center [222, 68] width 91 height 14
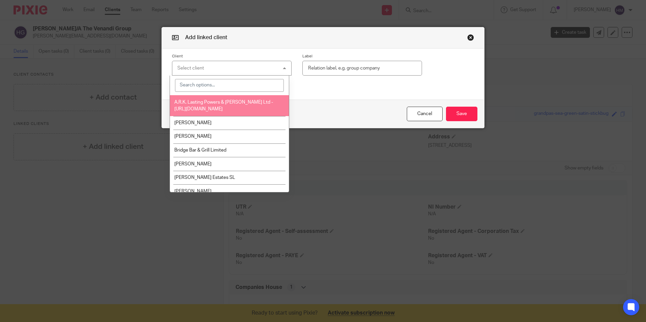
click at [230, 86] on input "search" at bounding box center [229, 85] width 109 height 13
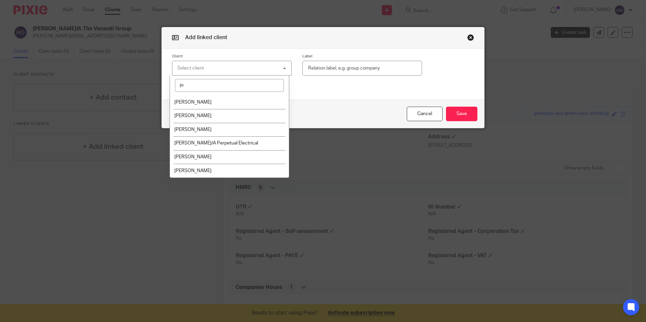
type input "j"
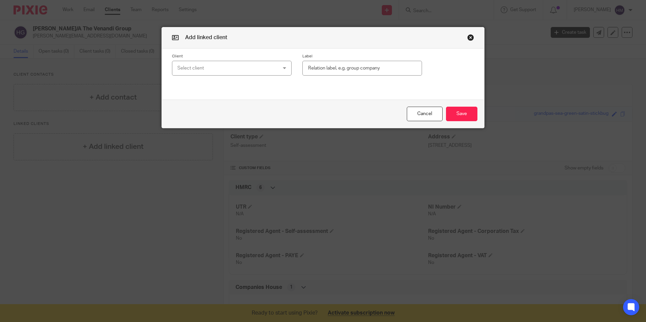
click at [469, 37] on button "button" at bounding box center [470, 37] width 7 height 7
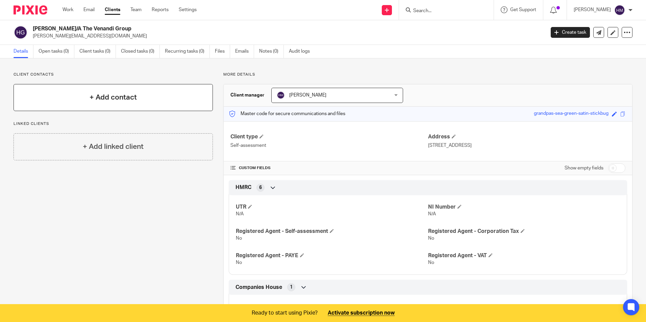
click at [78, 99] on div "+ Add contact" at bounding box center [113, 97] width 199 height 27
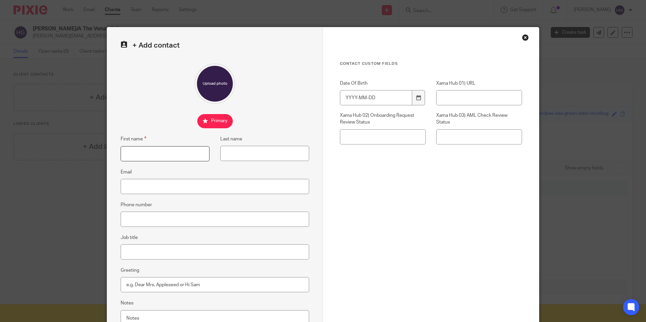
click at [132, 152] on input "First name" at bounding box center [165, 153] width 89 height 15
type input "[PERSON_NAME]"
type input "Hunter"
click at [137, 185] on input "Email" at bounding box center [215, 186] width 189 height 15
paste input "[PERSON_NAME][EMAIL_ADDRESS][DOMAIN_NAME]"
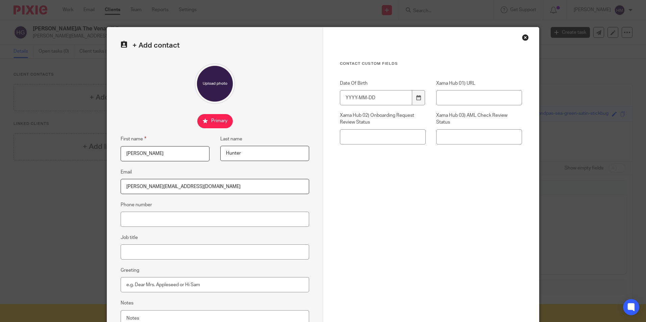
type input "[PERSON_NAME][EMAIL_ADDRESS][DOMAIN_NAME]"
click at [152, 215] on input "Phone number" at bounding box center [215, 219] width 189 height 15
click at [125, 247] on input "Job title" at bounding box center [215, 252] width 189 height 15
type input "Company Director"
click at [365, 97] on input "Date Of Birth" at bounding box center [376, 97] width 72 height 15
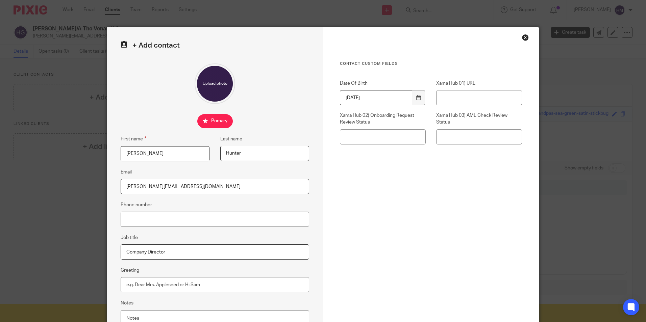
type input "1993-06-24"
click at [335, 218] on div "Contact Custom fields Date Of Birth 1993-06-24 Xama Hub 01) URL Xama Hub 02) On…" at bounding box center [431, 191] width 216 height 328
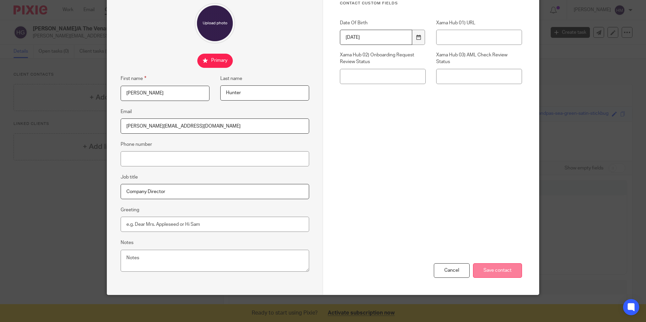
click at [500, 267] on input "Save contact" at bounding box center [497, 271] width 49 height 15
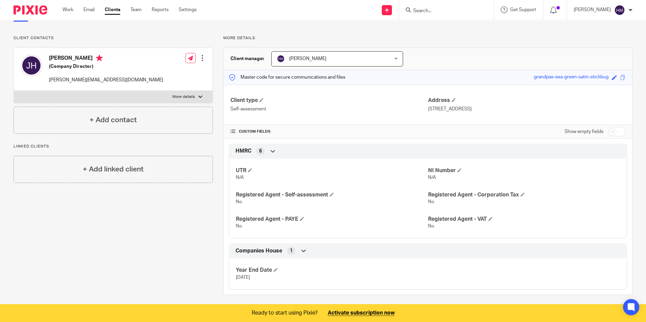
scroll to position [47, 0]
